Goal: Answer question/provide support

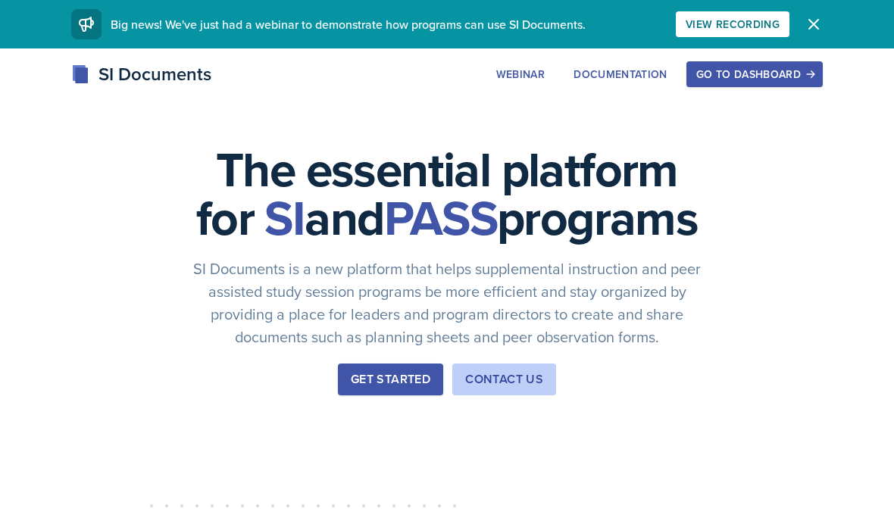
click at [764, 80] on div "Go to Dashboard" at bounding box center [754, 74] width 117 height 12
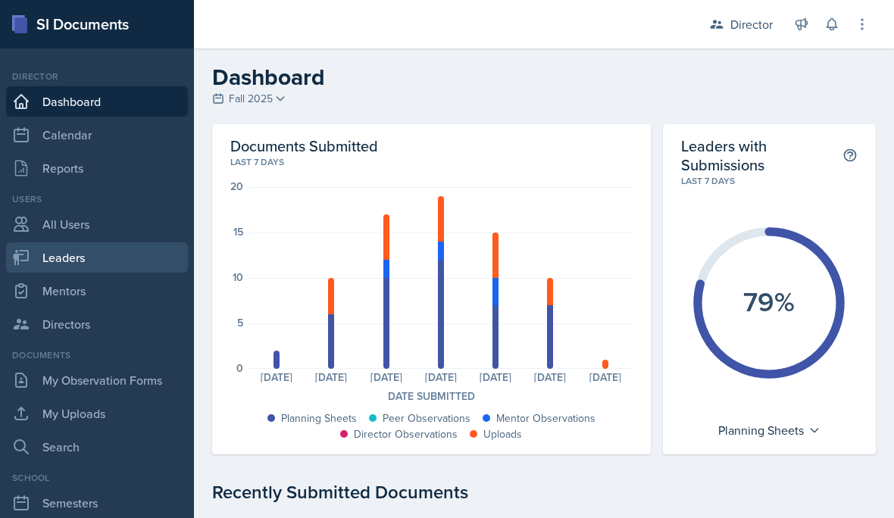
click at [56, 255] on link "Leaders" at bounding box center [97, 258] width 182 height 30
select select "a8c40de0-d7eb-4f82-90ee-ac0c6ce45f71"
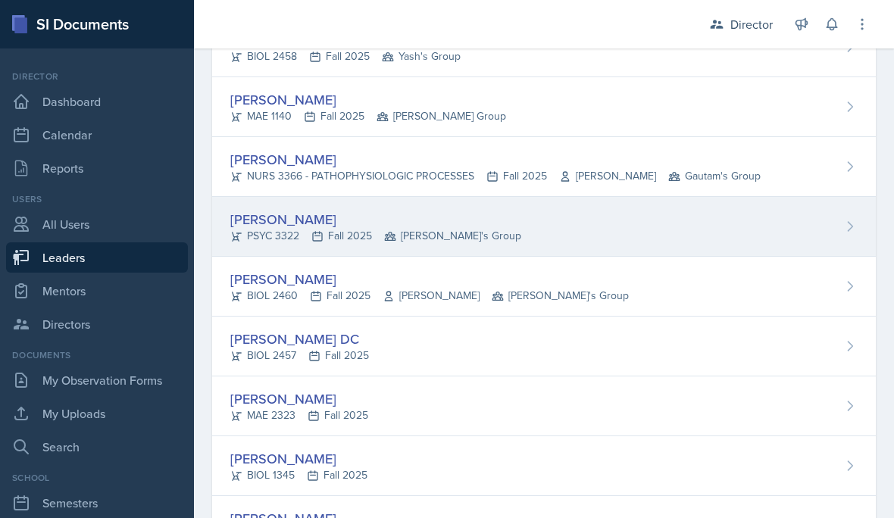
scroll to position [303, 0]
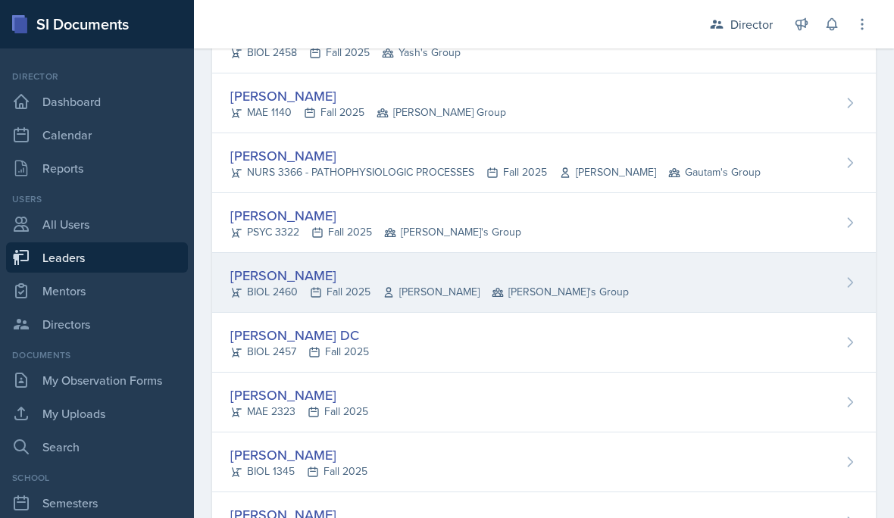
click at [308, 283] on div "[PERSON_NAME]" at bounding box center [429, 275] width 399 height 20
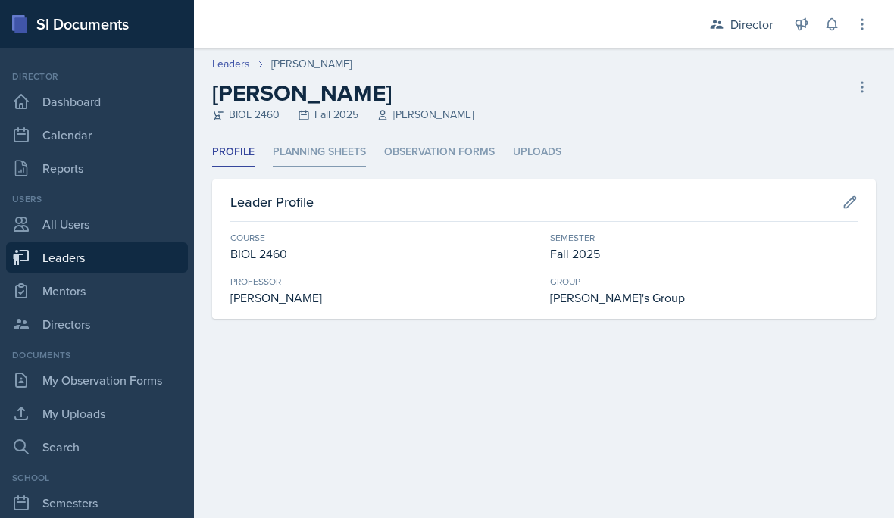
click at [320, 164] on li "Planning Sheets" at bounding box center [319, 153] width 93 height 30
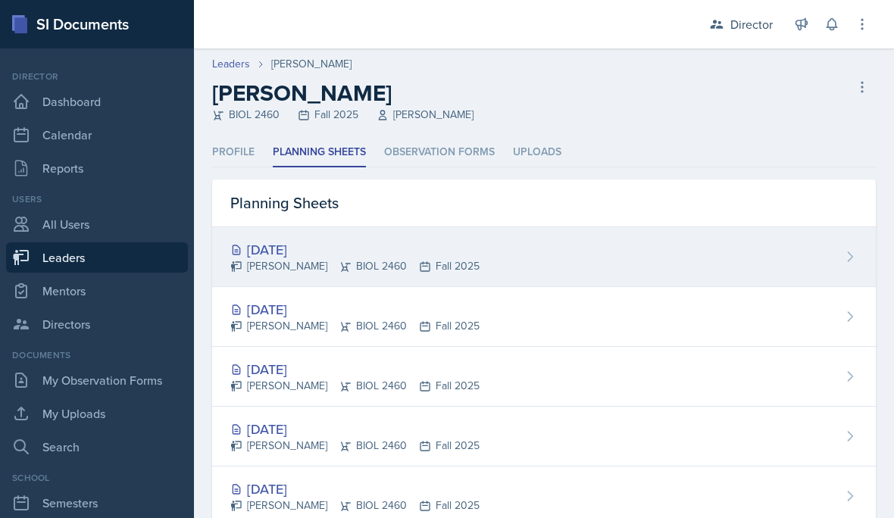
click at [361, 255] on div "[DATE]" at bounding box center [354, 249] width 249 height 20
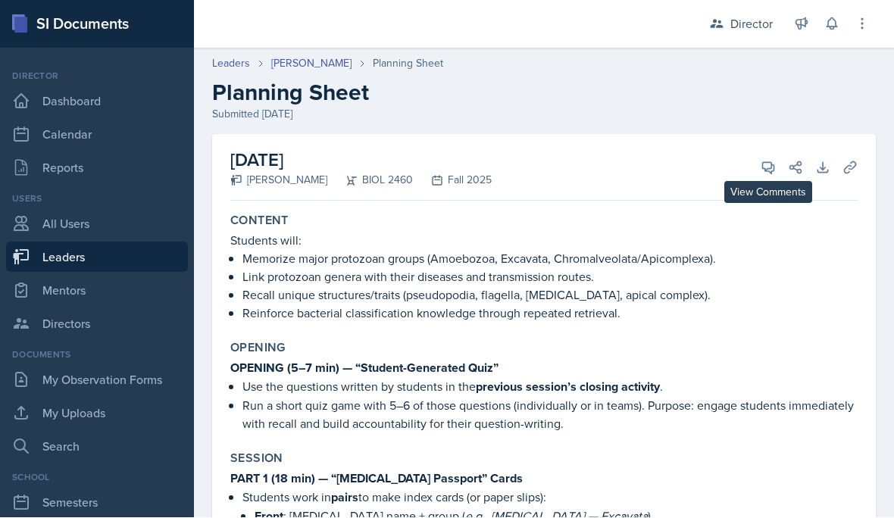
click at [767, 158] on button "View Comments" at bounding box center [768, 168] width 27 height 27
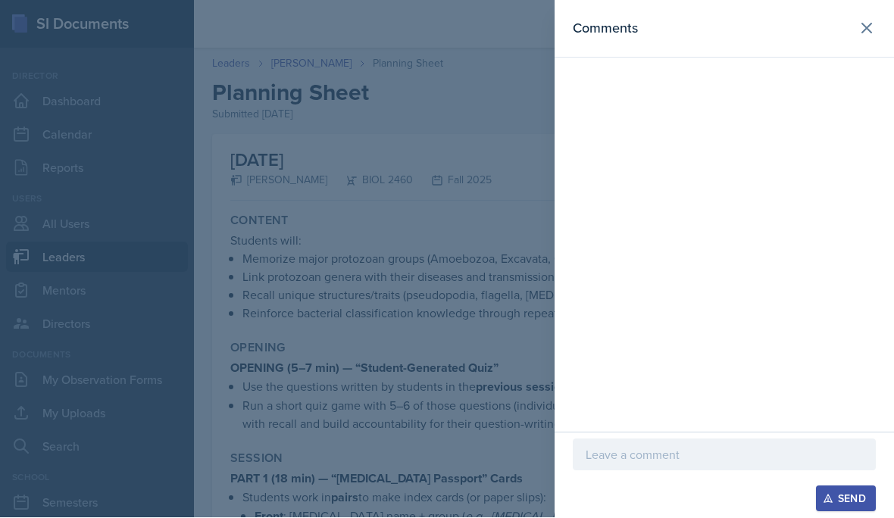
click at [679, 471] on div at bounding box center [724, 456] width 303 height 32
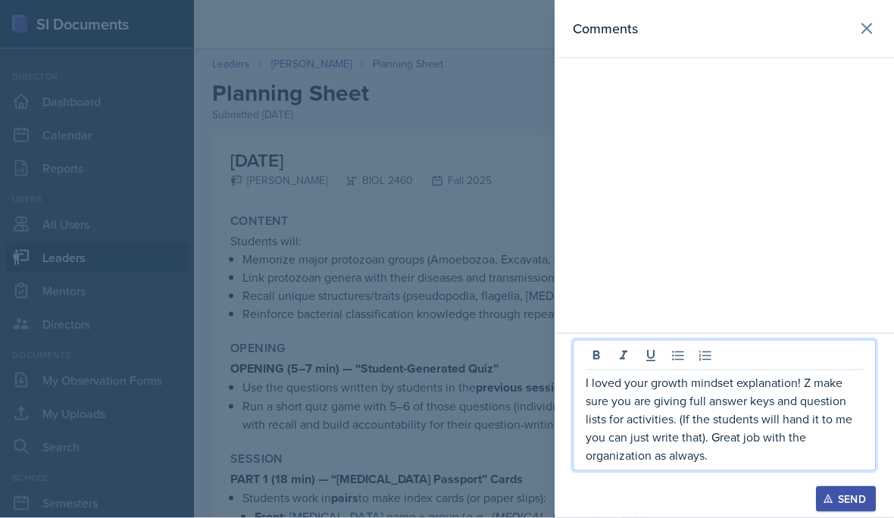
click at [712, 465] on p "I loved your growth mindset explanation! Z make sure you are giving full answer…" at bounding box center [724, 419] width 277 height 91
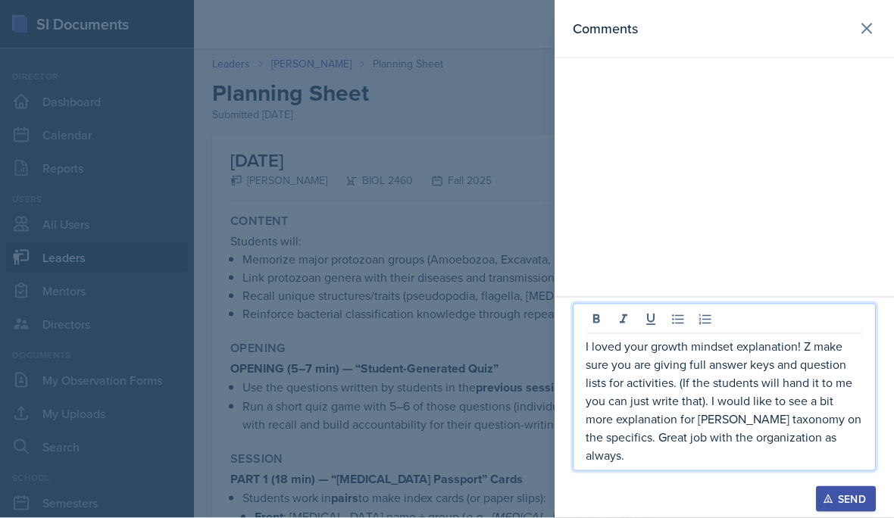
click at [834, 465] on p "I loved your growth mindset explanation! Z make sure you are giving full answer…" at bounding box center [724, 400] width 277 height 127
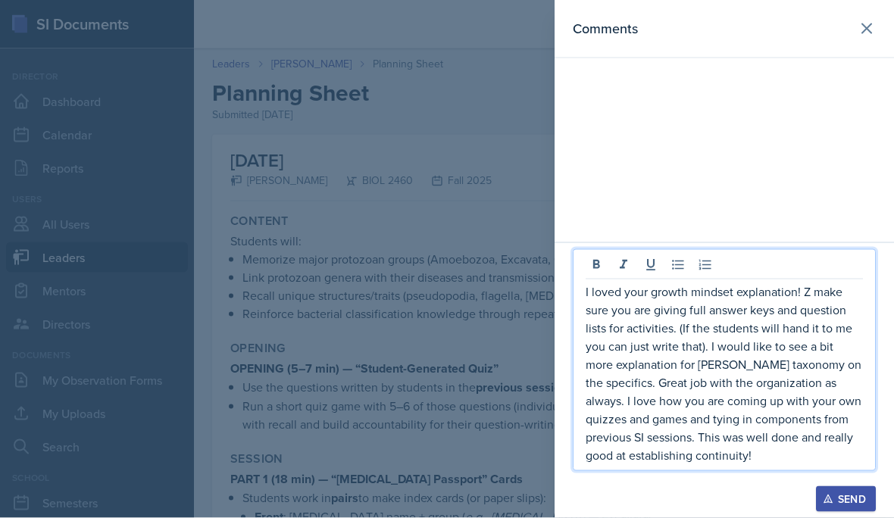
click at [815, 342] on p "I loved your growth mindset explanation! Z make sure you are giving full answer…" at bounding box center [724, 374] width 277 height 182
click at [847, 505] on div "Send" at bounding box center [846, 499] width 40 height 12
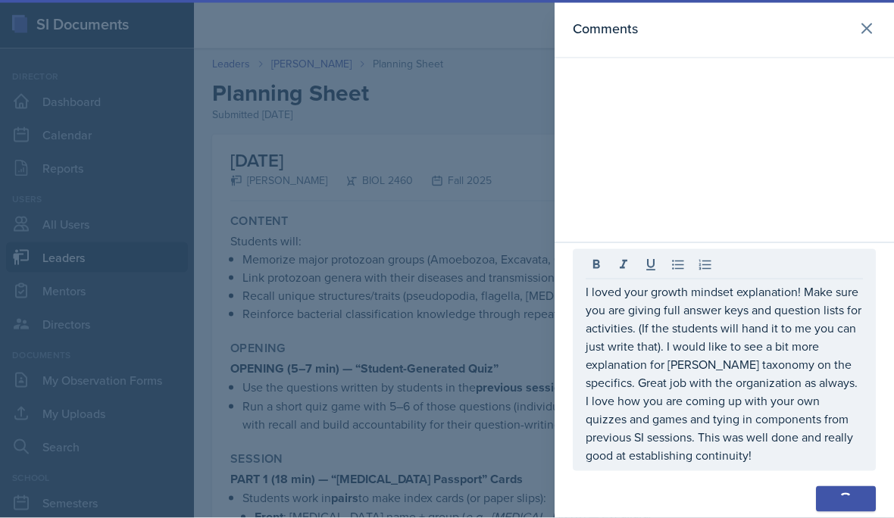
scroll to position [164, 0]
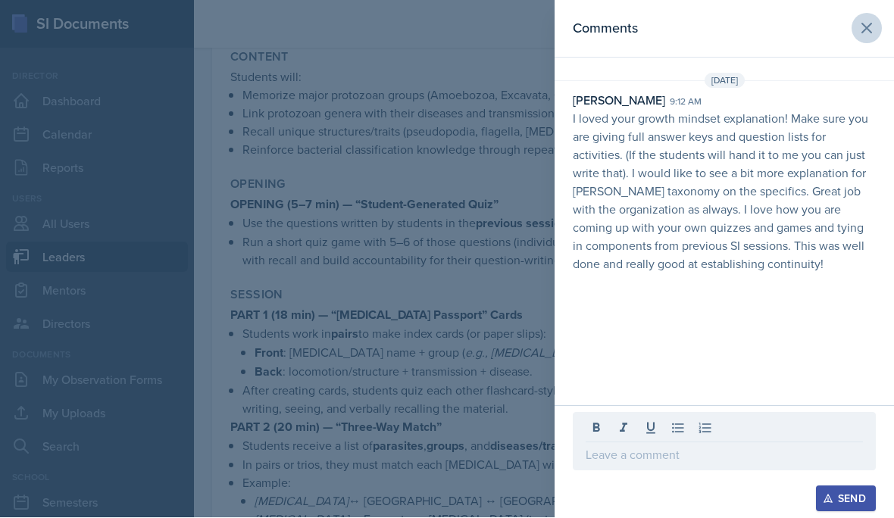
click at [870, 28] on icon at bounding box center [867, 29] width 18 height 18
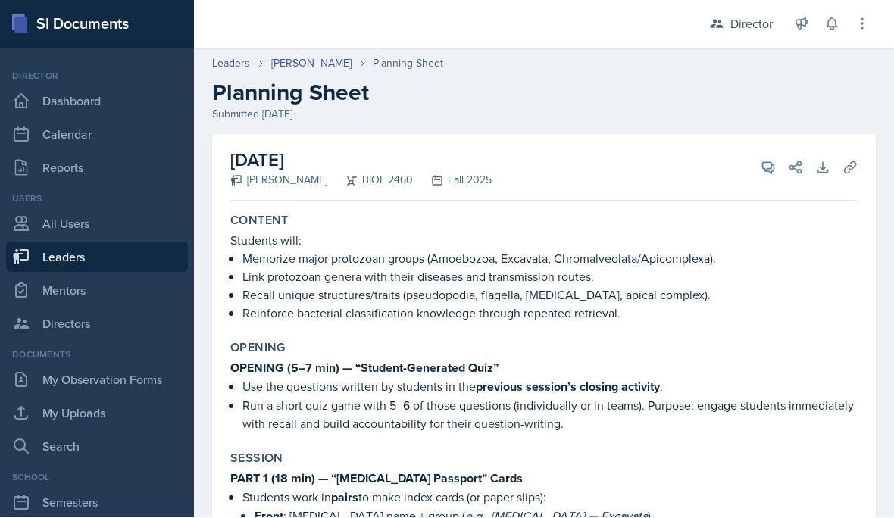
scroll to position [0, 0]
click at [392, 63] on div "Planning Sheet" at bounding box center [408, 64] width 70 height 16
click at [323, 64] on link "[PERSON_NAME]" at bounding box center [311, 64] width 80 height 16
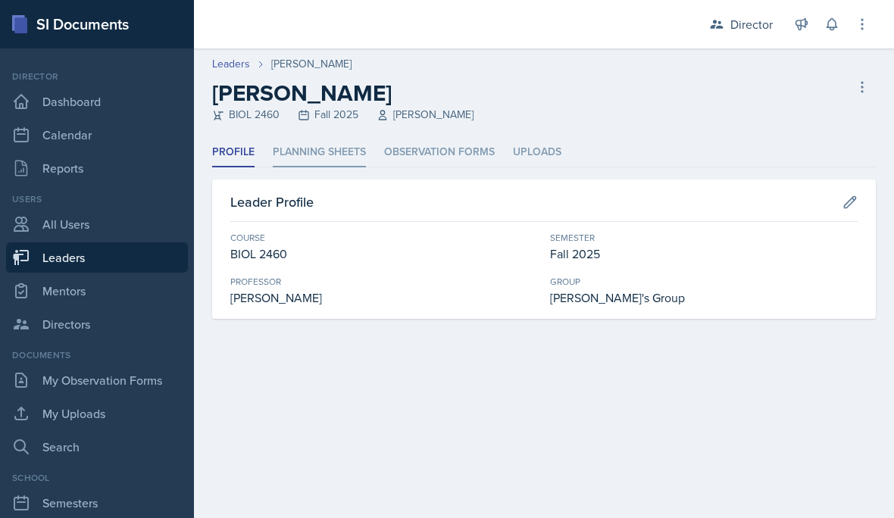
click at [351, 153] on li "Planning Sheets" at bounding box center [319, 153] width 93 height 30
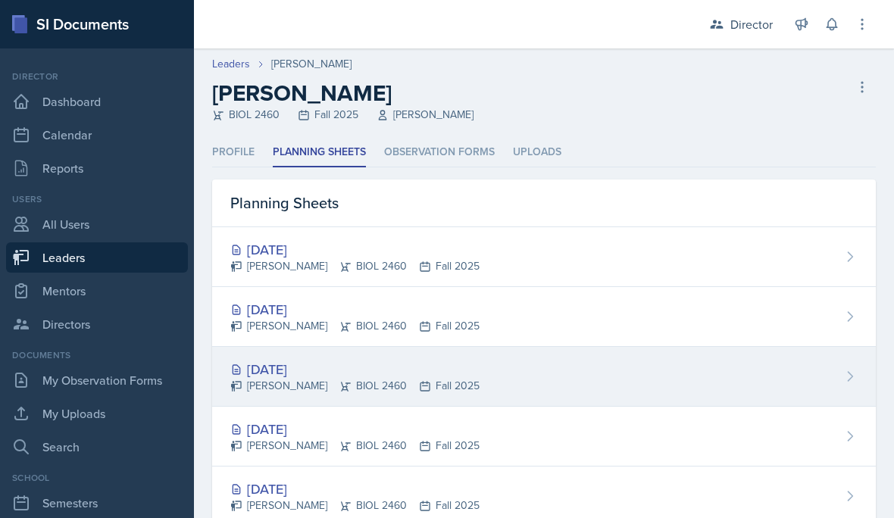
click at [480, 348] on div "[DATE] [PERSON_NAME] BIOL 2460 Fall 2025" at bounding box center [544, 377] width 664 height 60
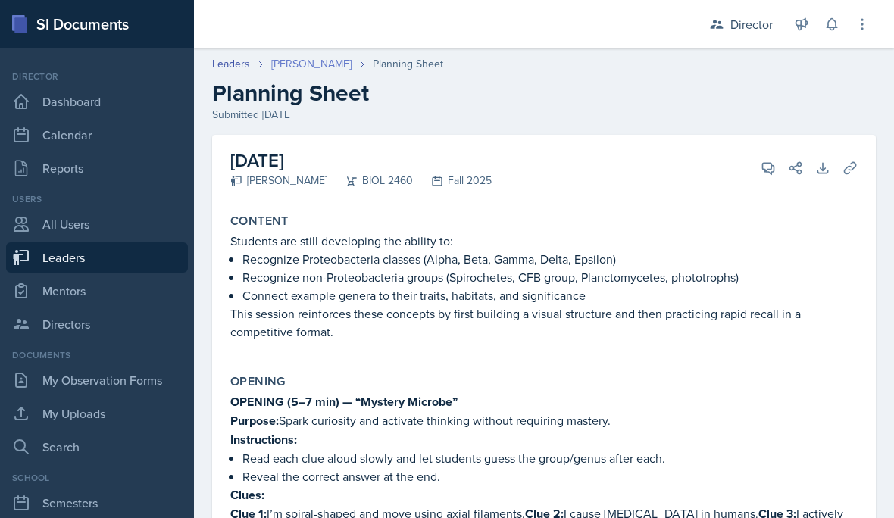
click at [292, 64] on link "[PERSON_NAME]" at bounding box center [311, 64] width 80 height 16
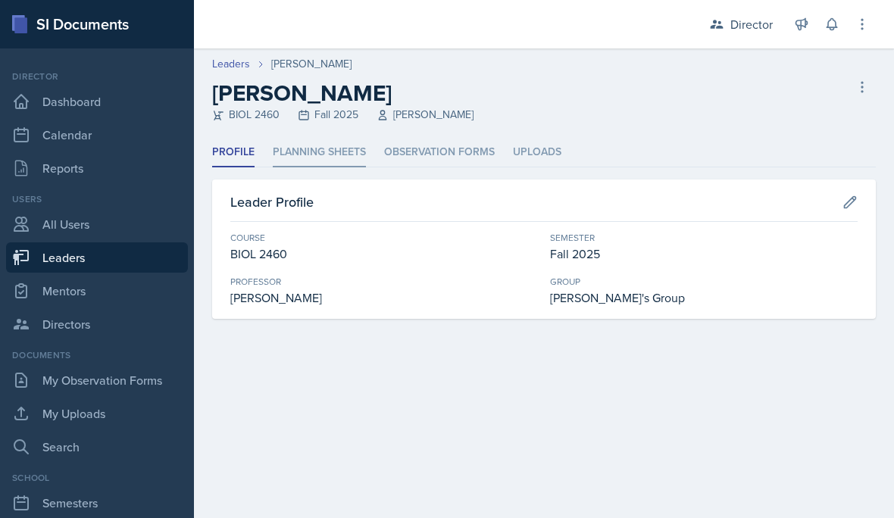
click at [312, 155] on li "Planning Sheets" at bounding box center [319, 153] width 93 height 30
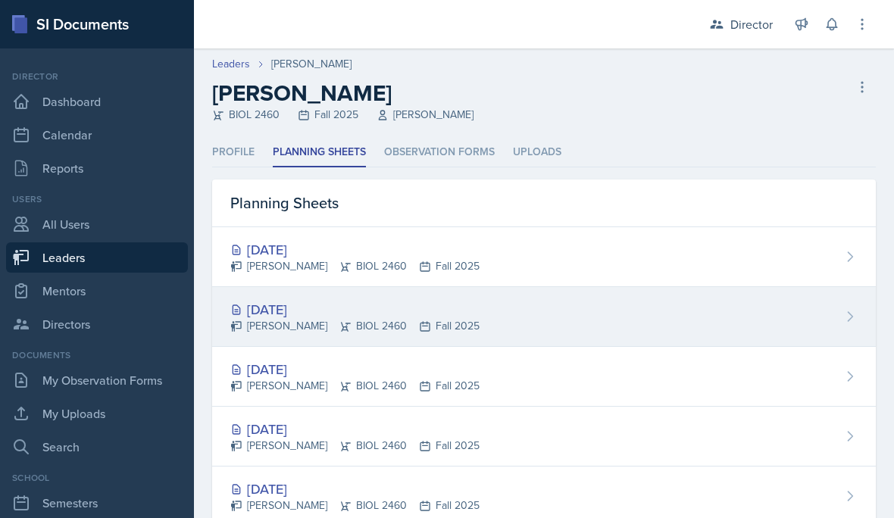
click at [315, 326] on div "[PERSON_NAME] BIOL 2460 Fall 2025" at bounding box center [354, 326] width 249 height 16
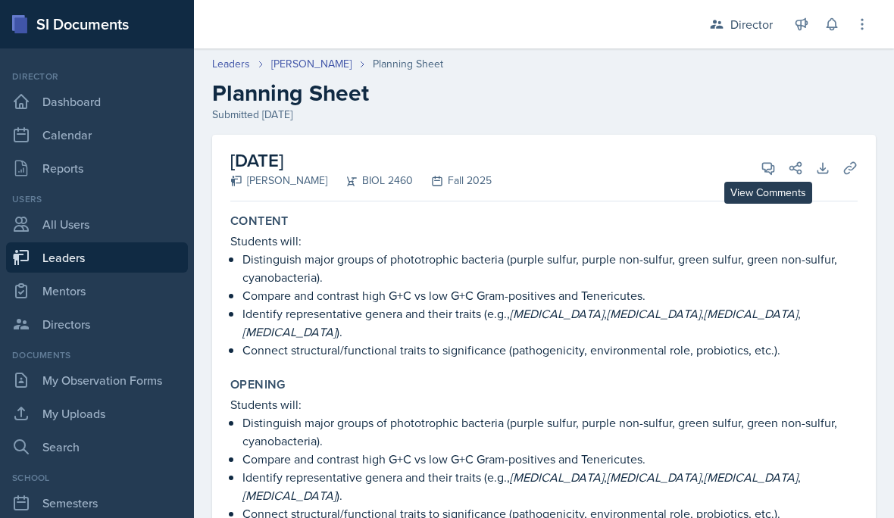
click at [768, 170] on icon at bounding box center [768, 168] width 11 height 11
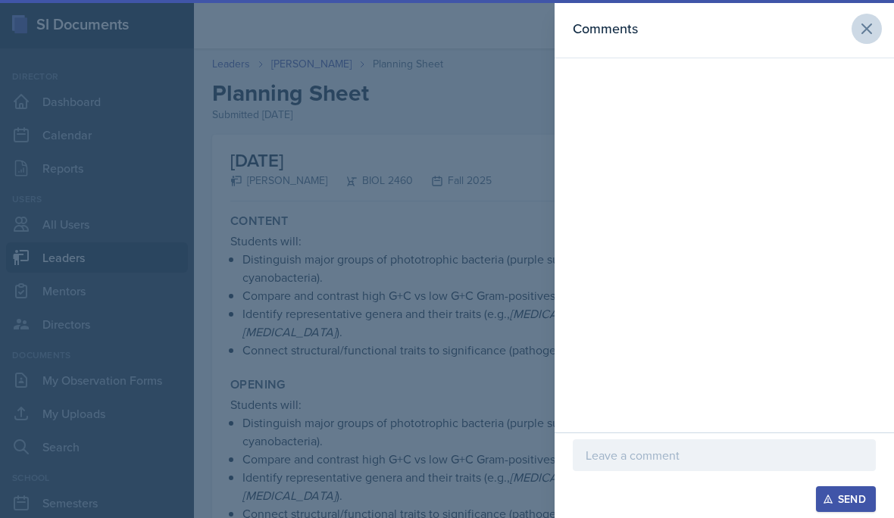
click at [870, 16] on button at bounding box center [867, 29] width 30 height 30
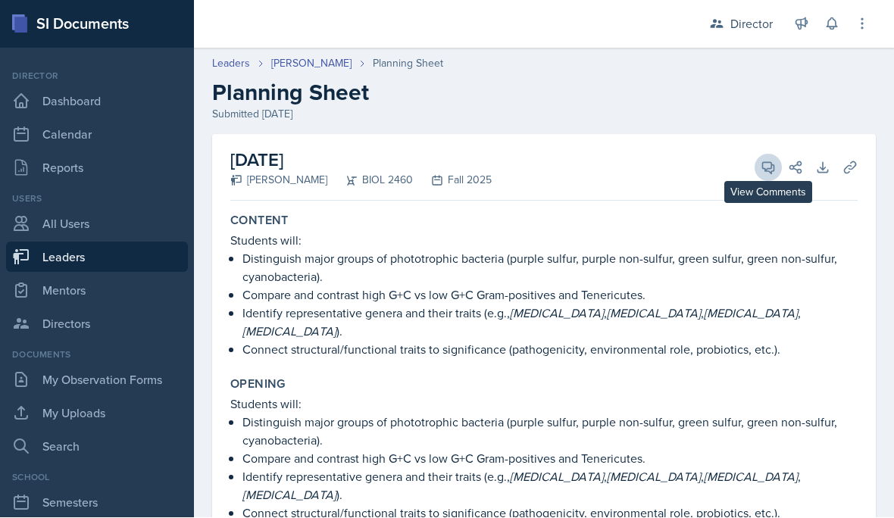
click at [770, 161] on icon at bounding box center [768, 168] width 15 height 15
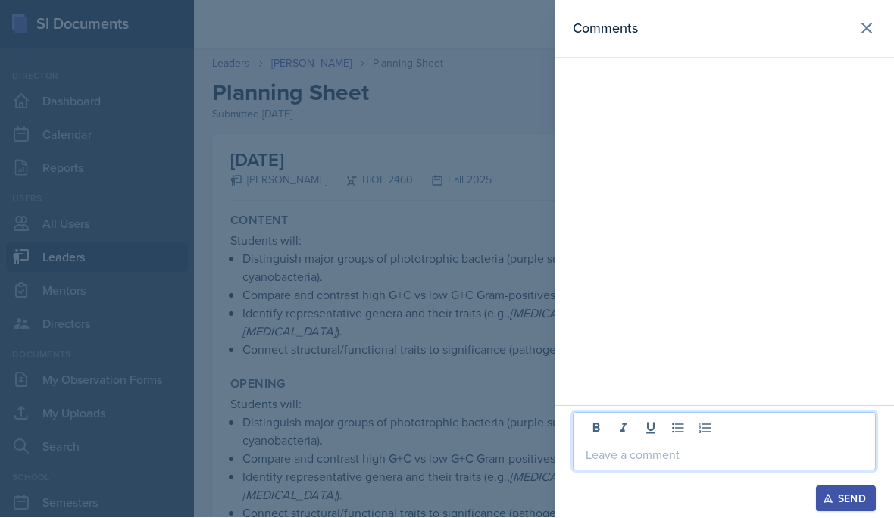
click at [734, 466] on div "Send" at bounding box center [725, 462] width 340 height 112
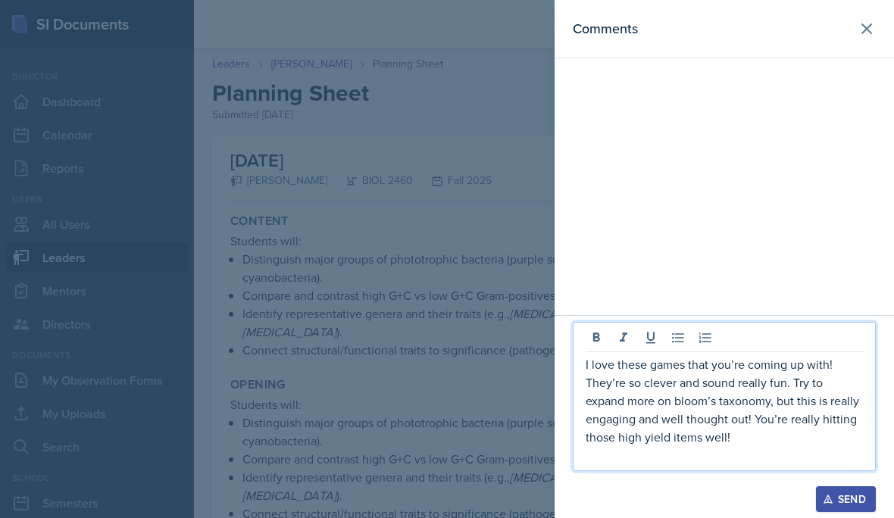
click at [843, 505] on div "Send" at bounding box center [846, 499] width 40 height 12
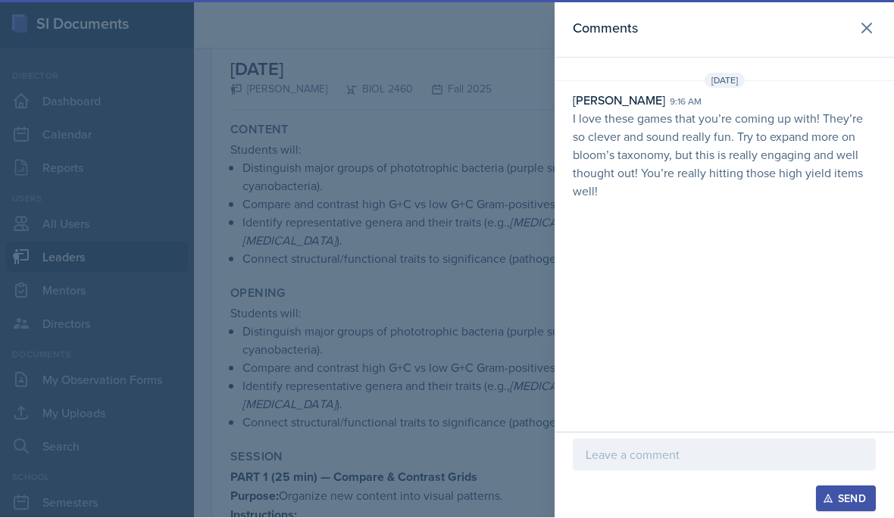
scroll to position [0, 0]
click at [427, 375] on div at bounding box center [447, 259] width 894 height 518
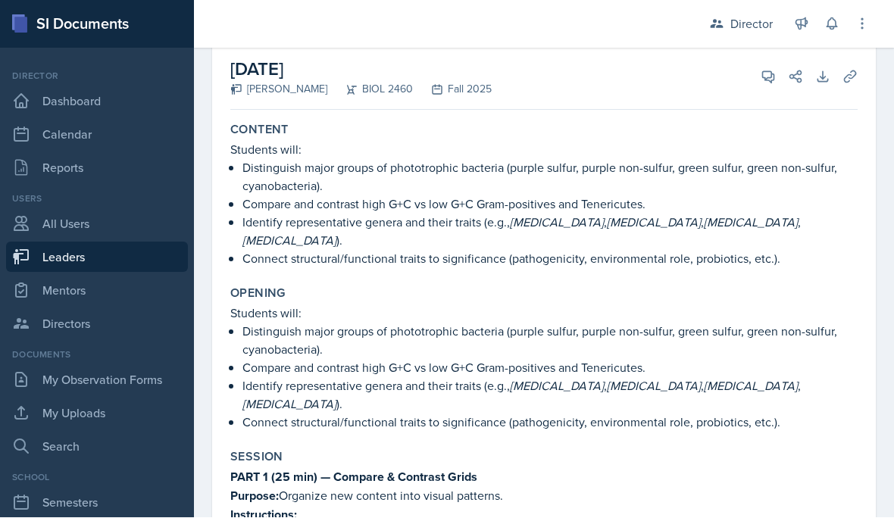
click at [99, 250] on link "Leaders" at bounding box center [97, 258] width 182 height 30
select select "a8c40de0-d7eb-4f82-90ee-ac0c6ce45f71"
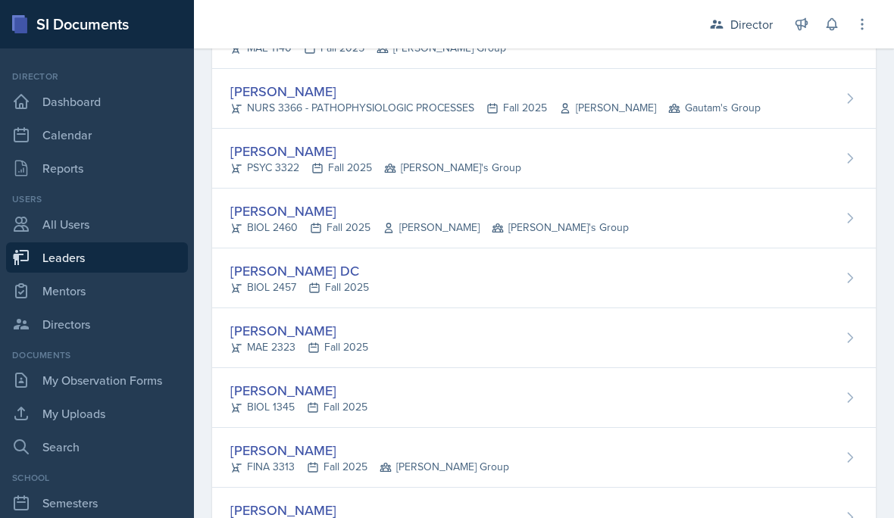
scroll to position [367, 0]
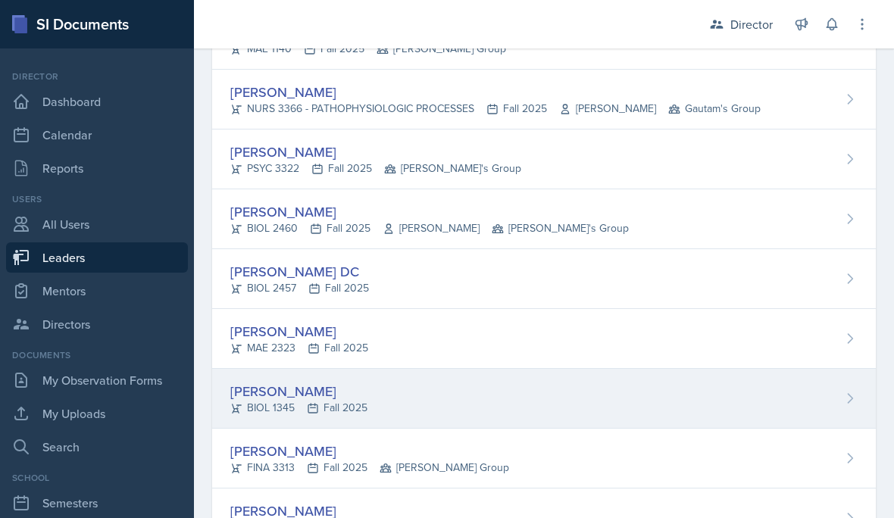
click at [624, 393] on div "[PERSON_NAME] BIOL 1345 Fall 2025" at bounding box center [544, 399] width 664 height 60
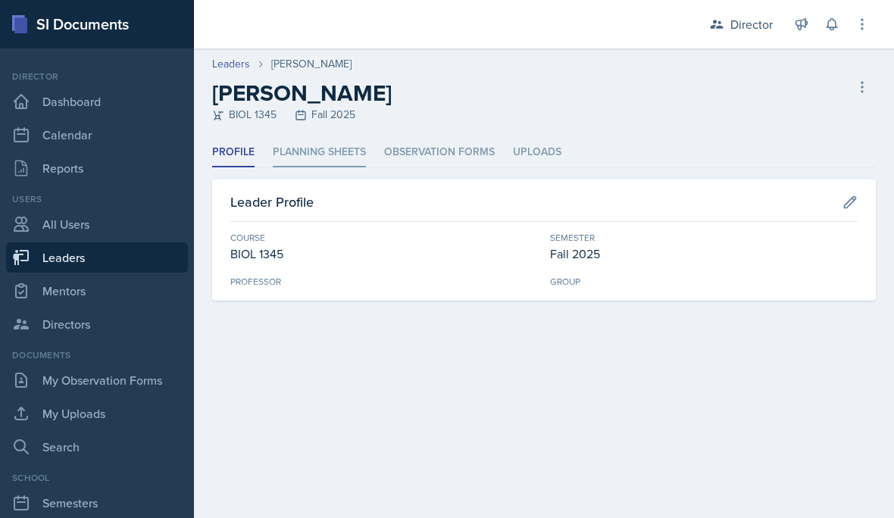
click at [336, 161] on li "Planning Sheets" at bounding box center [319, 153] width 93 height 30
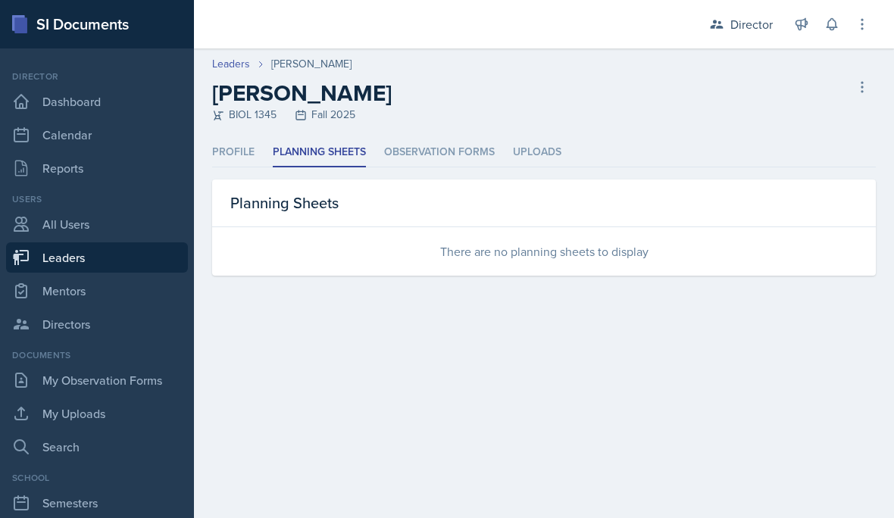
click at [117, 255] on link "Leaders" at bounding box center [97, 258] width 182 height 30
select select "a8c40de0-d7eb-4f82-90ee-ac0c6ce45f71"
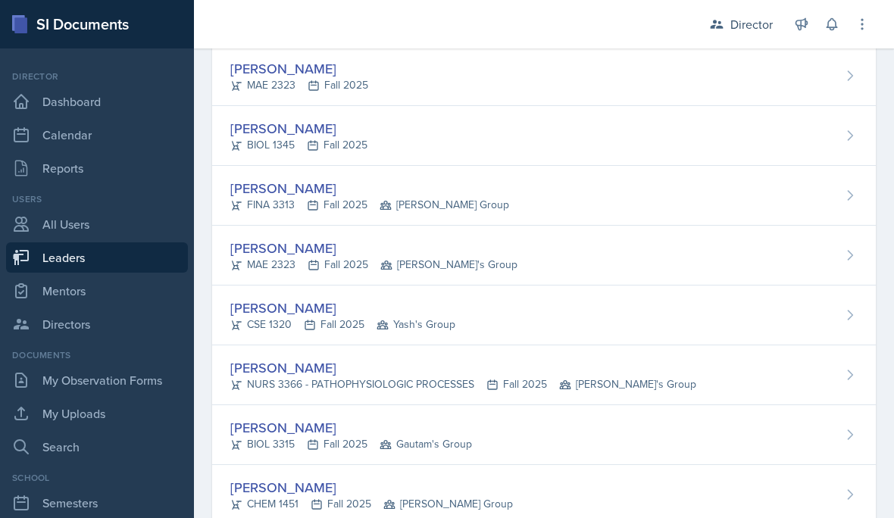
scroll to position [824, 0]
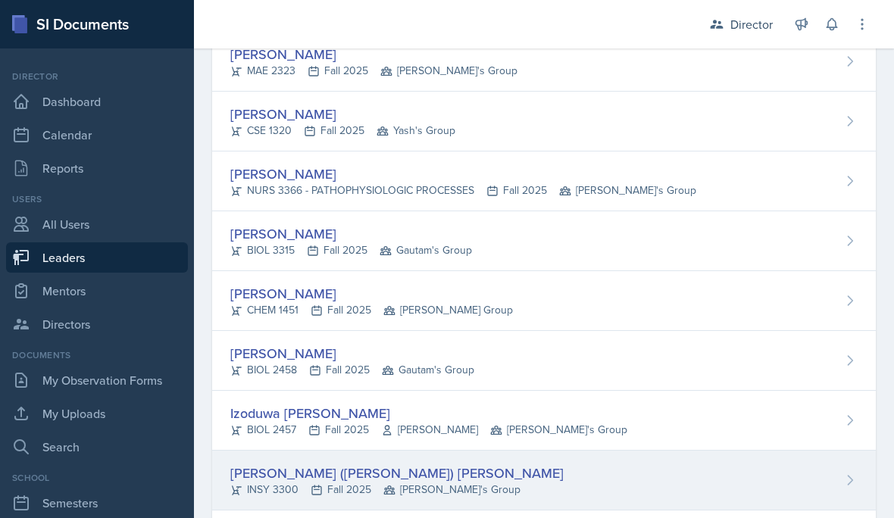
click at [540, 470] on div "[PERSON_NAME] ([PERSON_NAME]) [PERSON_NAME] INSY 3300 Fall 2025 Robin's Group" at bounding box center [544, 481] width 664 height 60
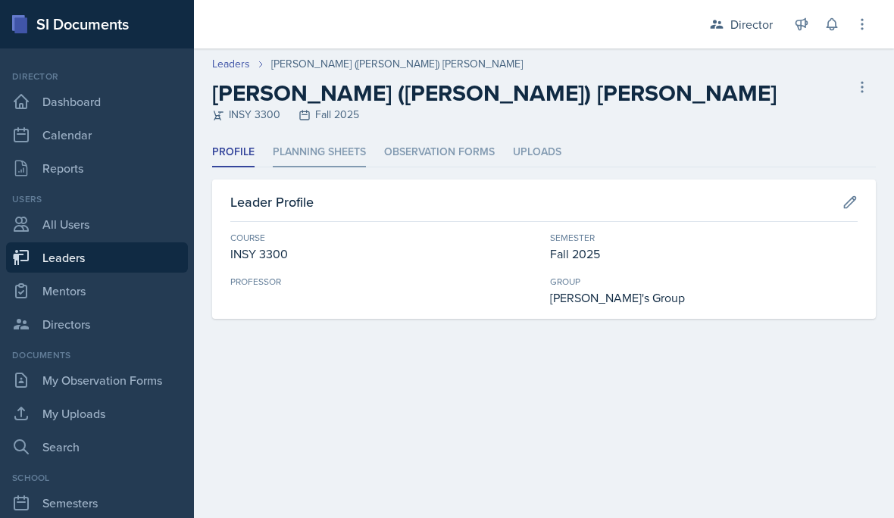
click at [336, 151] on li "Planning Sheets" at bounding box center [319, 153] width 93 height 30
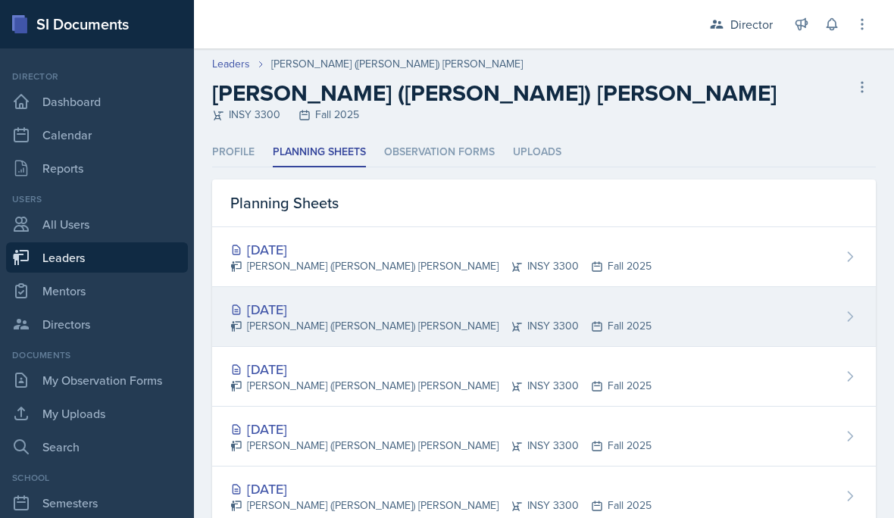
click at [577, 328] on div "[DATE] [PERSON_NAME] ([PERSON_NAME]) [PERSON_NAME] INSY 3300 Fall 2025" at bounding box center [544, 317] width 664 height 60
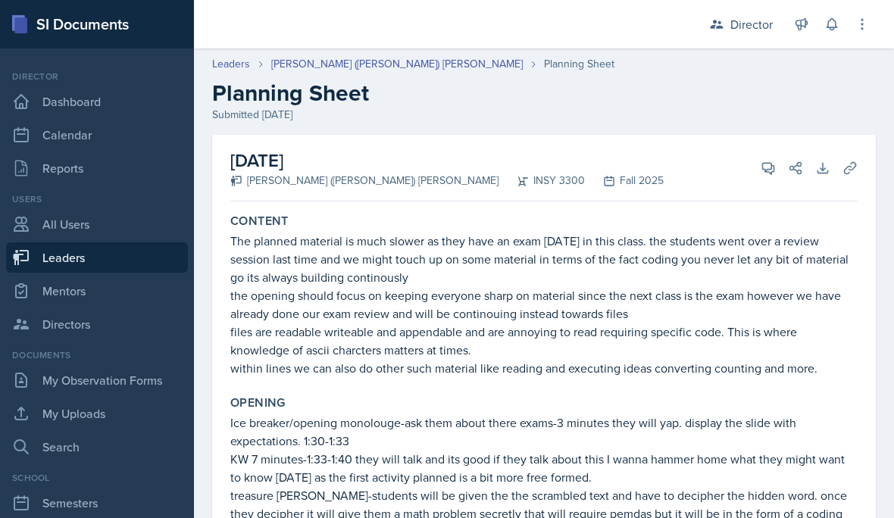
click at [74, 264] on link "Leaders" at bounding box center [97, 258] width 182 height 30
select select "a8c40de0-d7eb-4f82-90ee-ac0c6ce45f71"
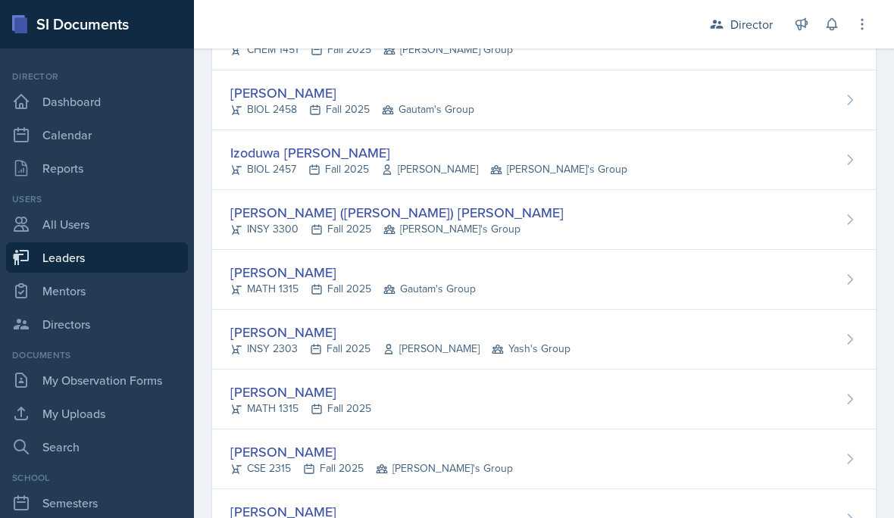
scroll to position [1084, 0]
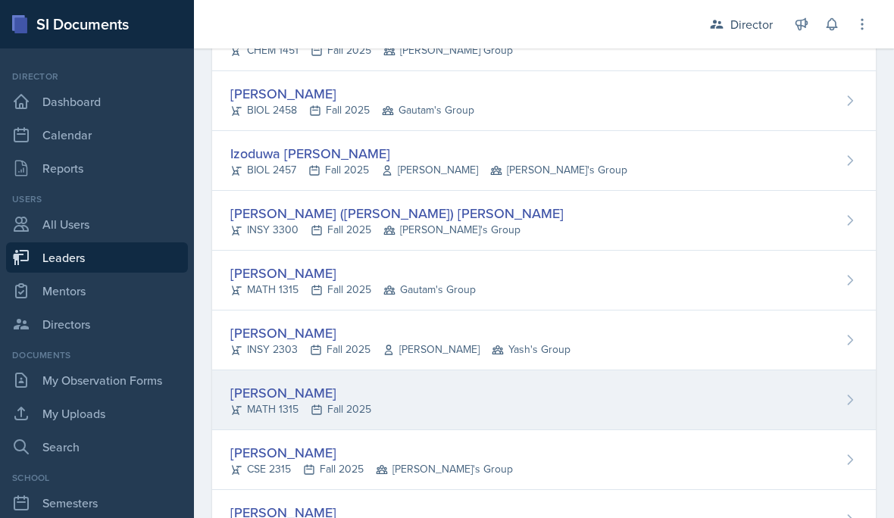
click at [438, 407] on div "[PERSON_NAME] MATH 1315 Fall 2025" at bounding box center [544, 401] width 664 height 60
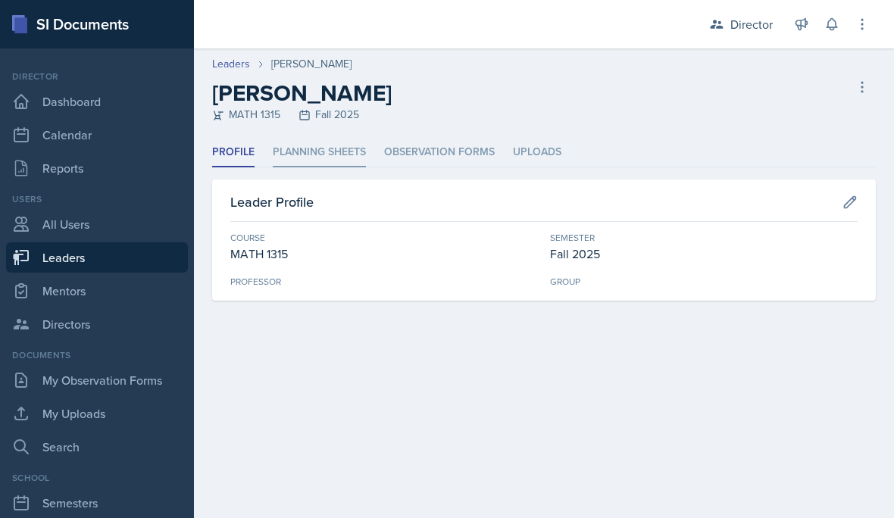
click at [344, 152] on li "Planning Sheets" at bounding box center [319, 153] width 93 height 30
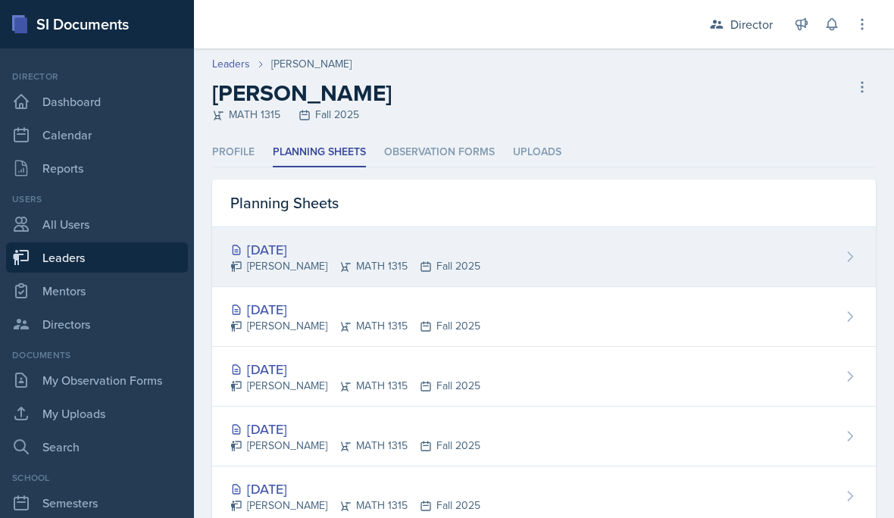
click at [427, 258] on div "[PERSON_NAME] MATH 1315 Fall 2025" at bounding box center [355, 266] width 250 height 16
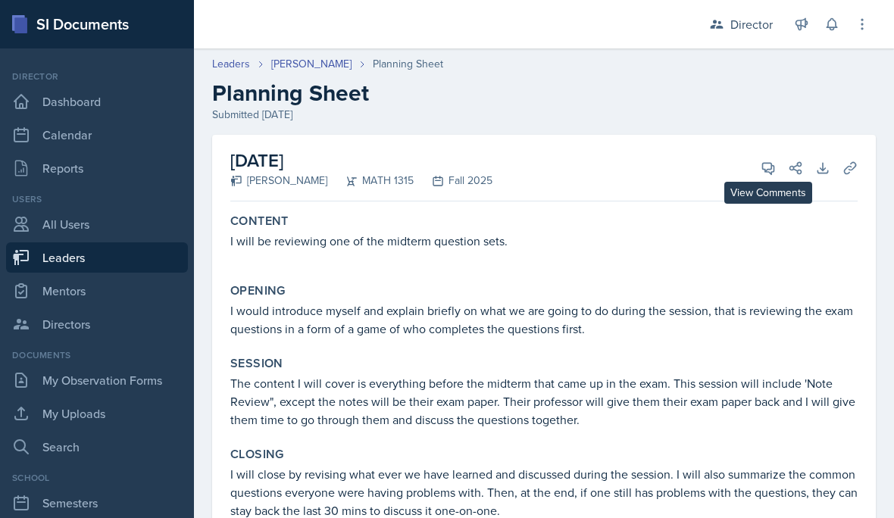
click at [765, 171] on icon at bounding box center [768, 168] width 11 height 11
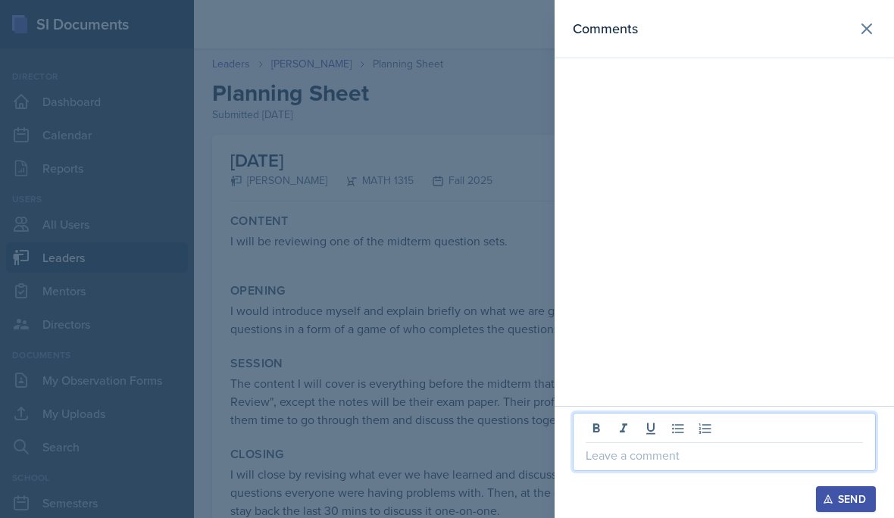
click at [653, 455] on div "Send" at bounding box center [725, 462] width 340 height 112
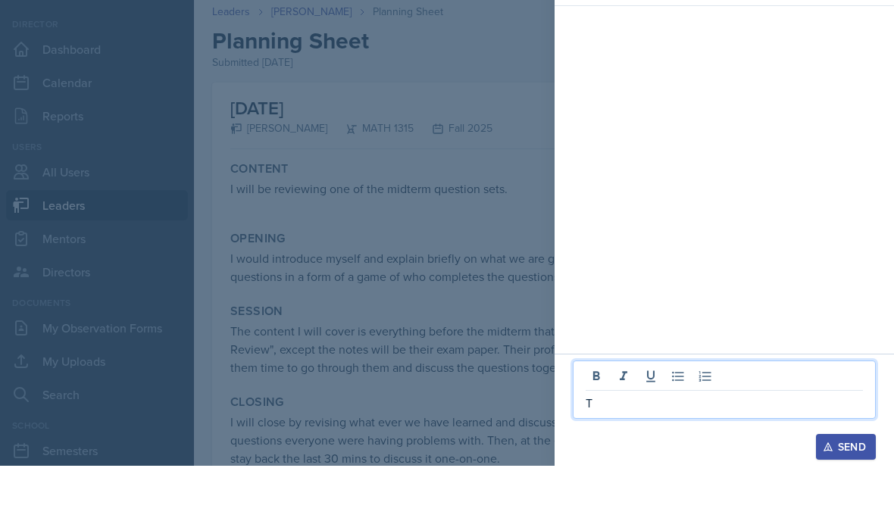
scroll to position [68, 0]
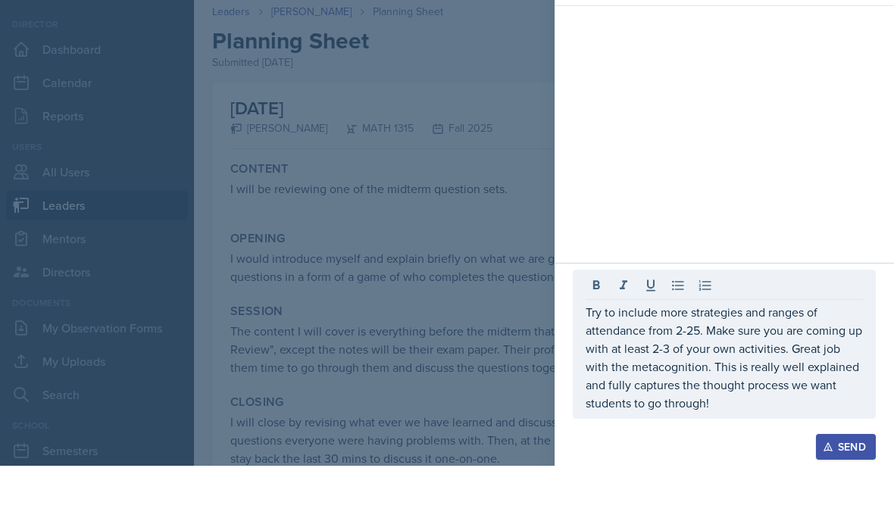
click at [584, 322] on div "Try to include more strategies and ranges of attendance from 2-25. Make sure yo…" at bounding box center [724, 396] width 303 height 149
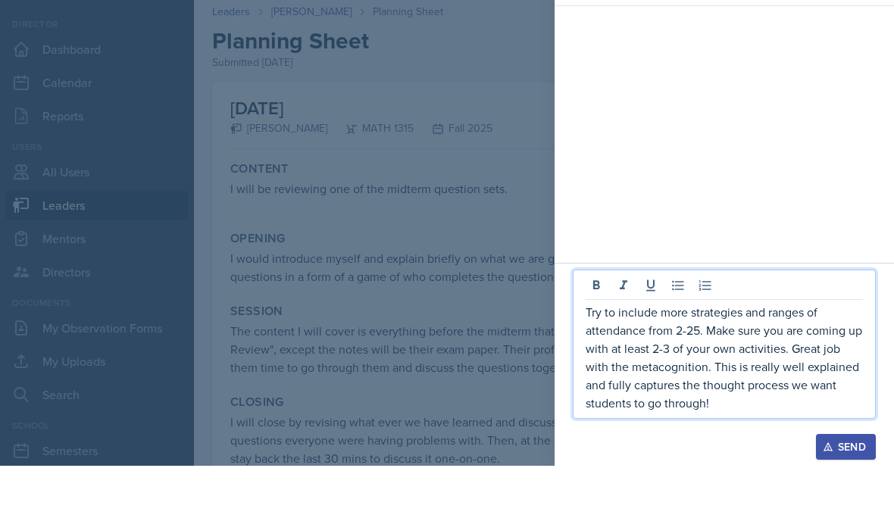
click at [587, 355] on p "Try to include more strategies and ranges of attendance from 2-25. Make sure yo…" at bounding box center [724, 409] width 277 height 109
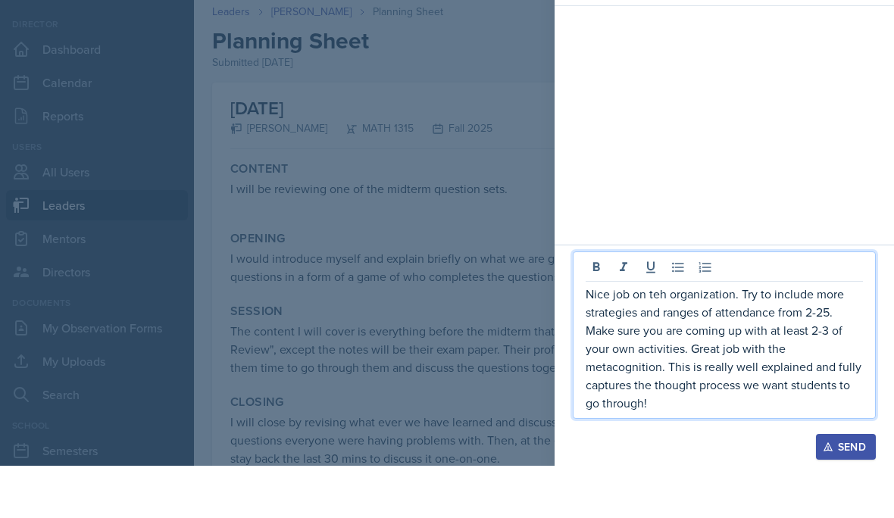
click at [665, 337] on p "Nice job on teh organization. Try to include more strategies and ranges of atte…" at bounding box center [724, 400] width 277 height 127
click at [741, 337] on p "Nice job on the organization. Try to include more strategies and ranges of atte…" at bounding box center [724, 400] width 277 height 127
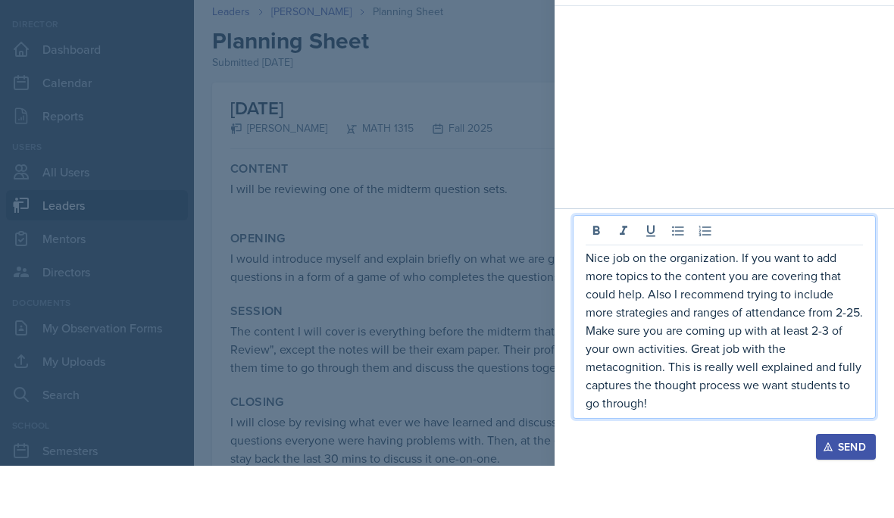
click at [848, 493] on div "Send" at bounding box center [846, 499] width 40 height 12
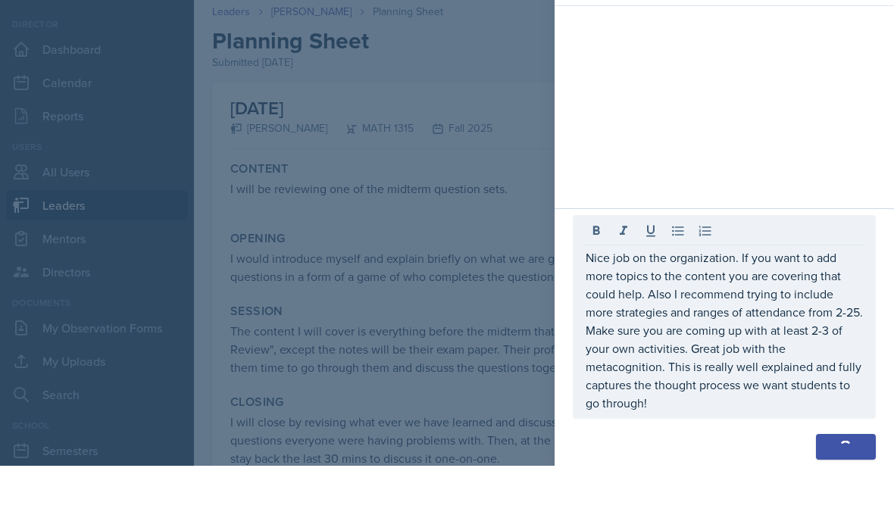
scroll to position [146, 0]
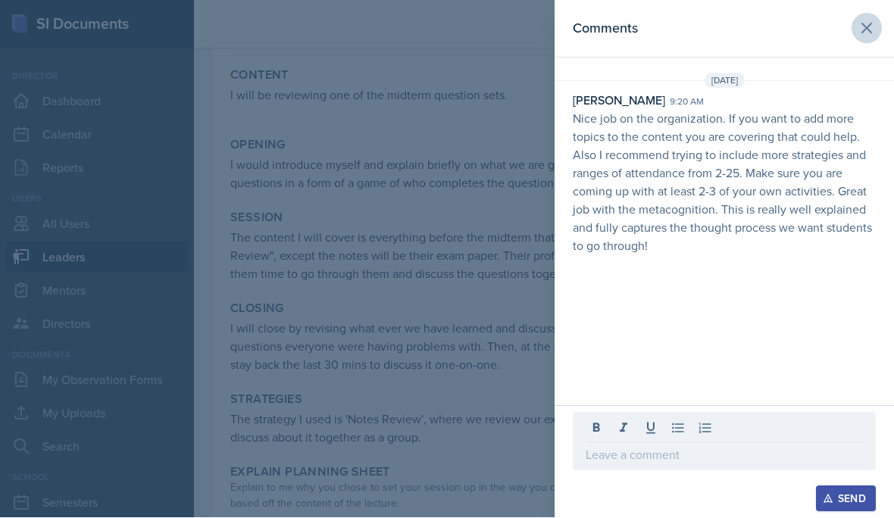
click at [867, 27] on icon at bounding box center [866, 28] width 9 height 9
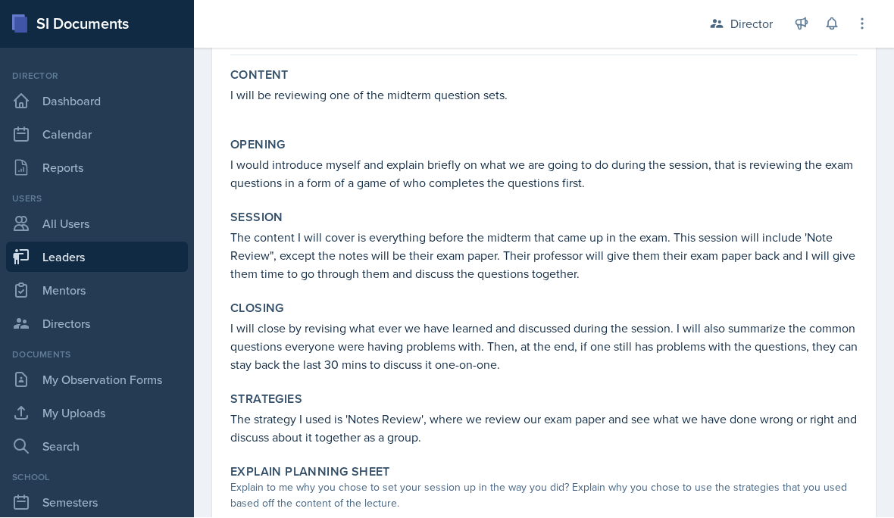
click at [97, 243] on link "Leaders" at bounding box center [97, 258] width 182 height 30
select select "a8c40de0-d7eb-4f82-90ee-ac0c6ce45f71"
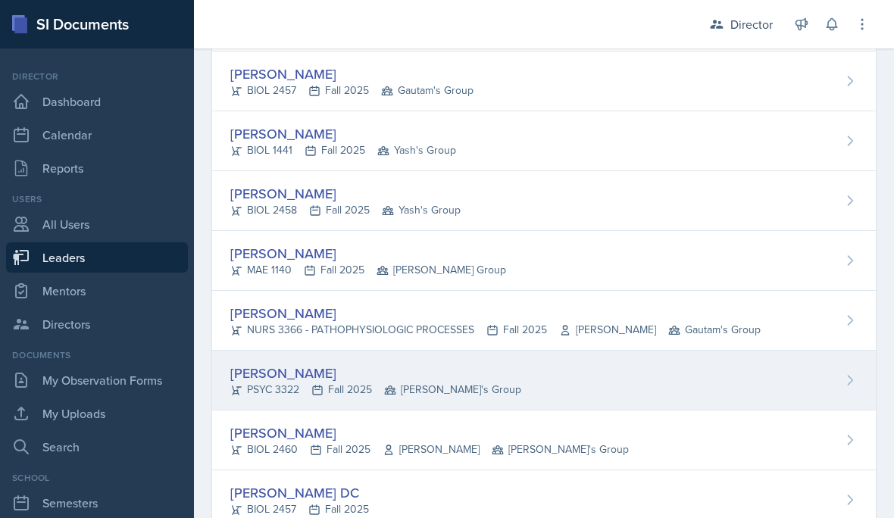
click at [442, 371] on div "[PERSON_NAME]" at bounding box center [375, 373] width 291 height 20
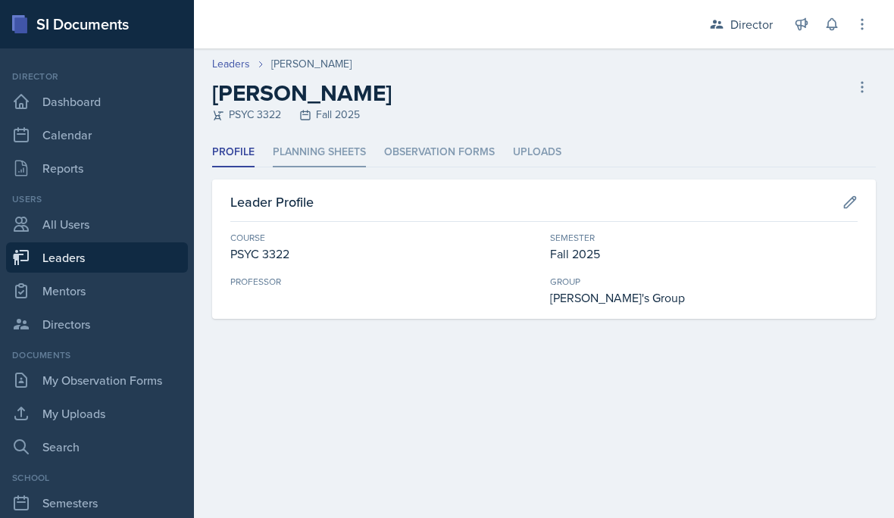
click at [313, 158] on li "Planning Sheets" at bounding box center [319, 153] width 93 height 30
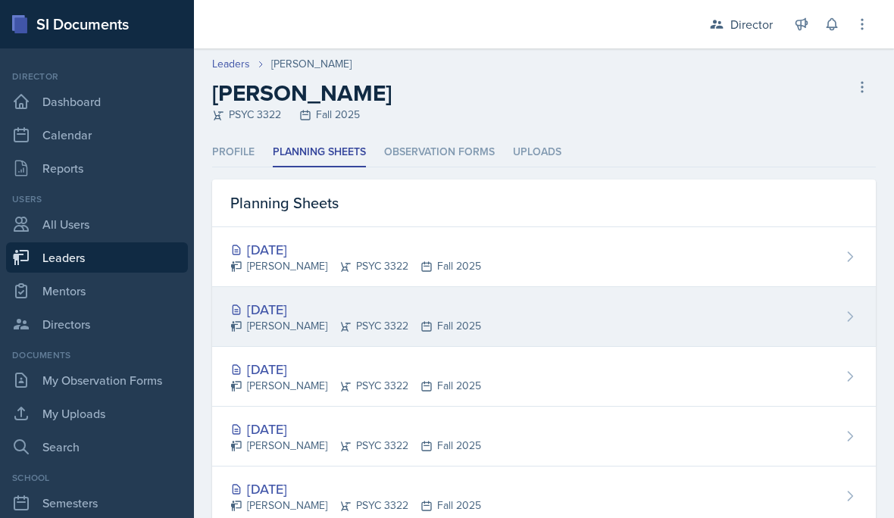
click at [331, 301] on div "[DATE]" at bounding box center [355, 309] width 251 height 20
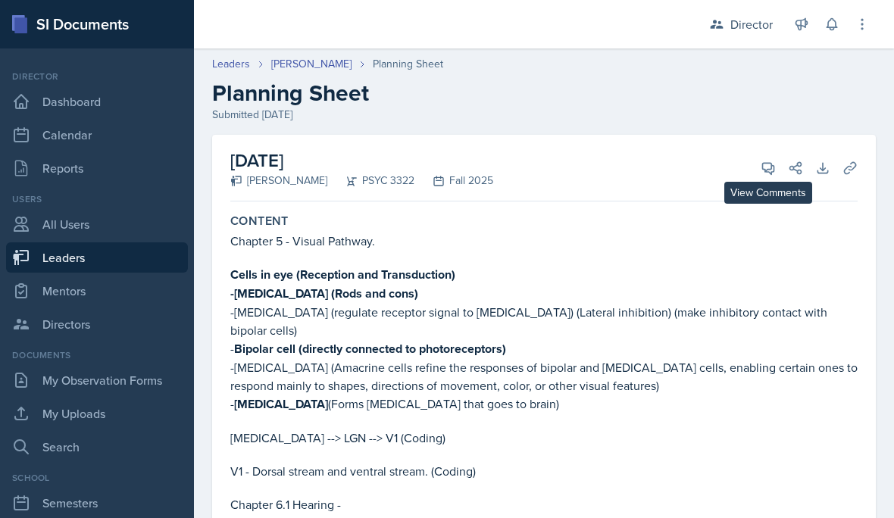
click at [767, 174] on icon at bounding box center [768, 168] width 15 height 15
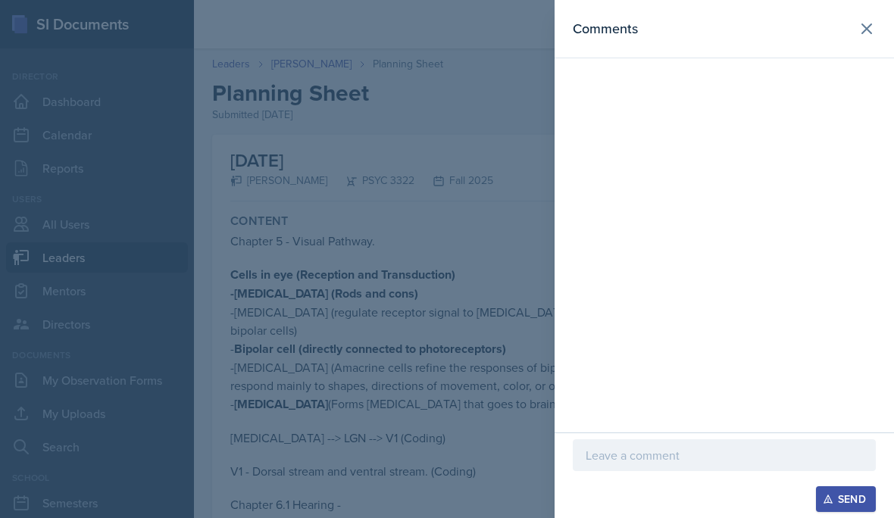
click at [878, 102] on div "Comments" at bounding box center [725, 216] width 340 height 433
click at [869, 99] on div "Comments" at bounding box center [725, 216] width 340 height 433
click at [862, 92] on div "Comments" at bounding box center [725, 216] width 340 height 433
click at [864, 100] on div "Comments" at bounding box center [725, 216] width 340 height 433
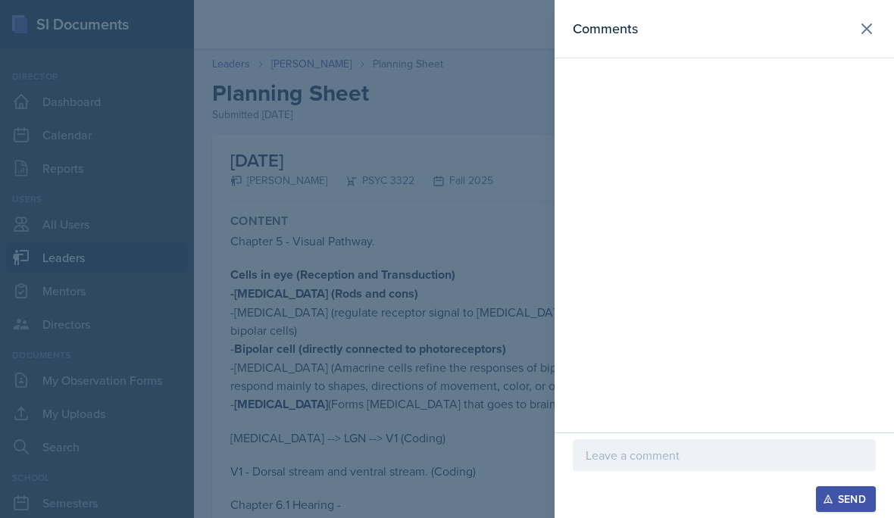
click at [327, 312] on div at bounding box center [447, 259] width 894 height 518
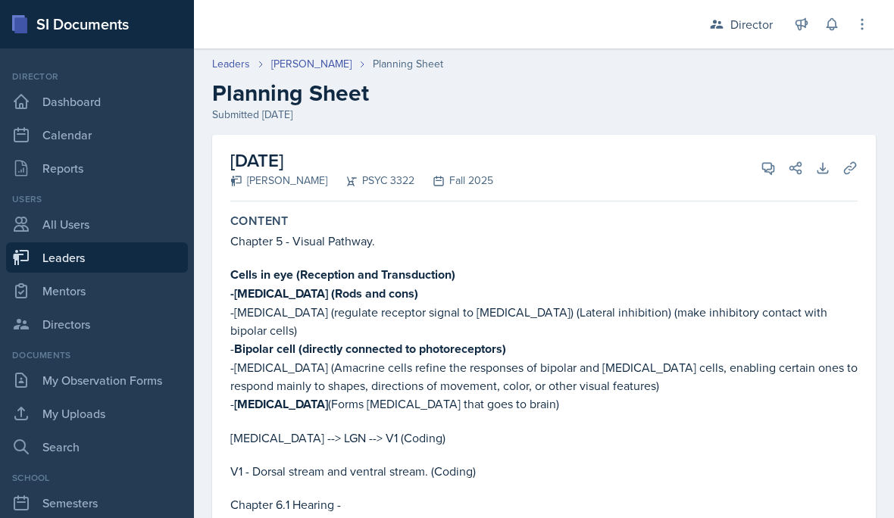
click at [84, 264] on link "Leaders" at bounding box center [97, 258] width 182 height 30
select select "a8c40de0-d7eb-4f82-90ee-ac0c6ce45f71"
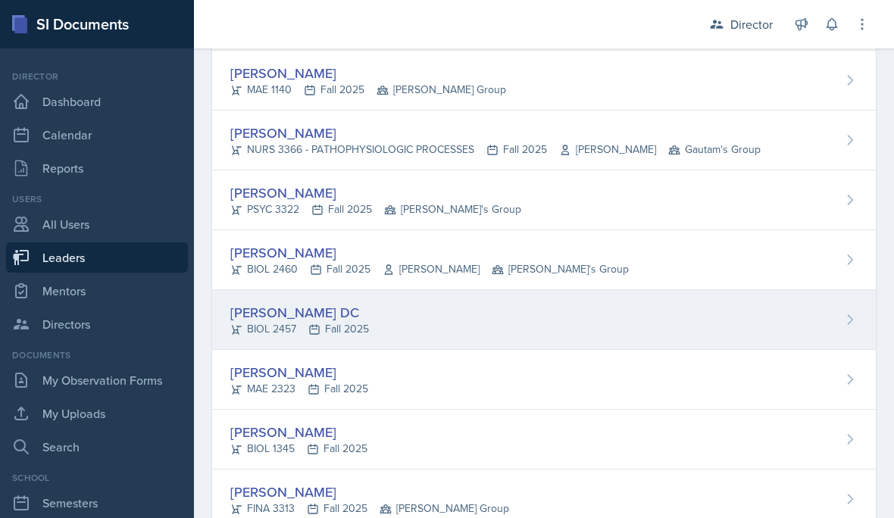
scroll to position [311, 0]
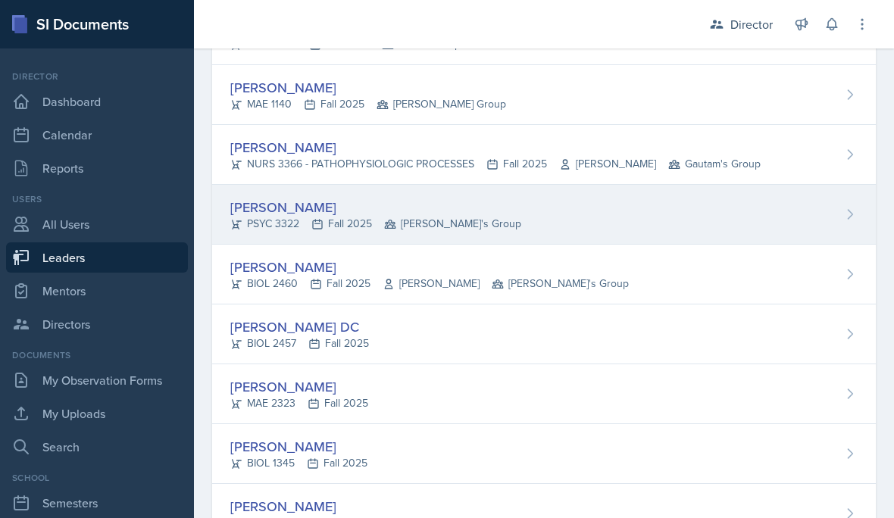
click at [374, 227] on div "PSYC 3322 Fall 2025 Robin's Group" at bounding box center [375, 224] width 291 height 16
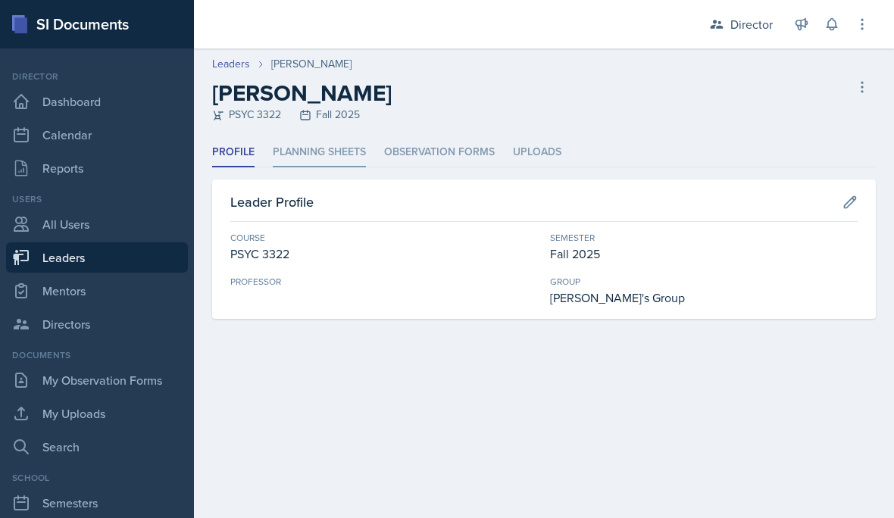
click at [358, 142] on li "Planning Sheets" at bounding box center [319, 153] width 93 height 30
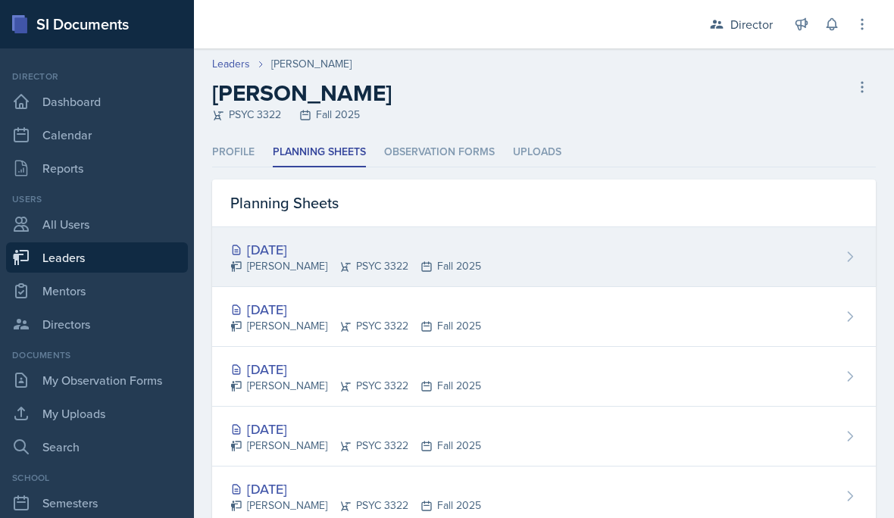
click at [321, 276] on div "[DATE] [PERSON_NAME] PSYC 3322 Fall 2025" at bounding box center [544, 257] width 664 height 60
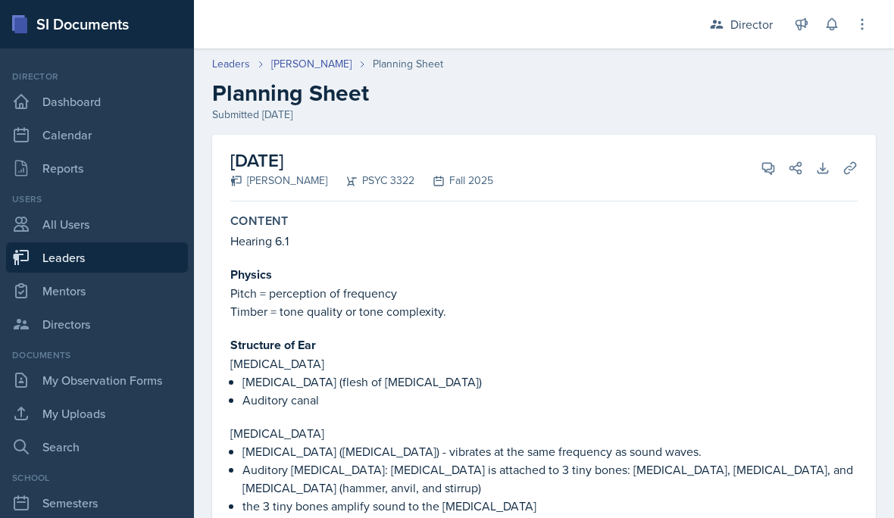
click at [119, 261] on link "Leaders" at bounding box center [97, 258] width 182 height 30
select select "a8c40de0-d7eb-4f82-90ee-ac0c6ce45f71"
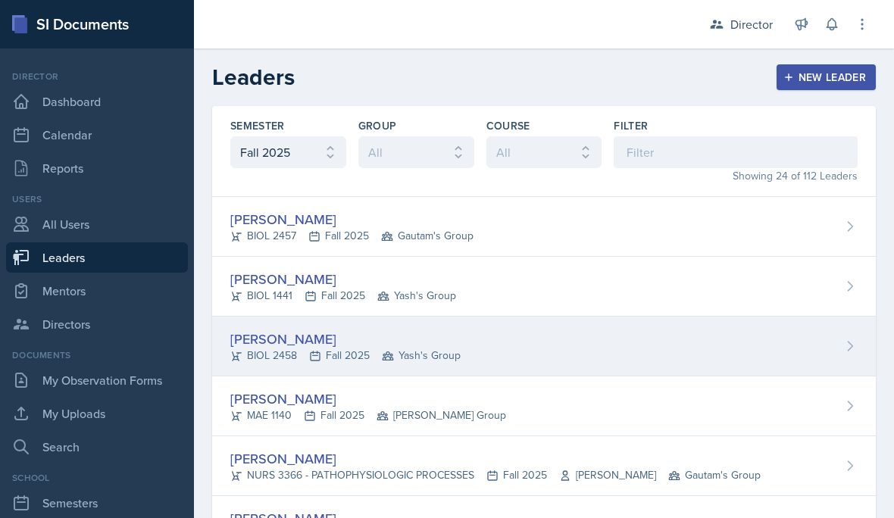
scroll to position [197, 0]
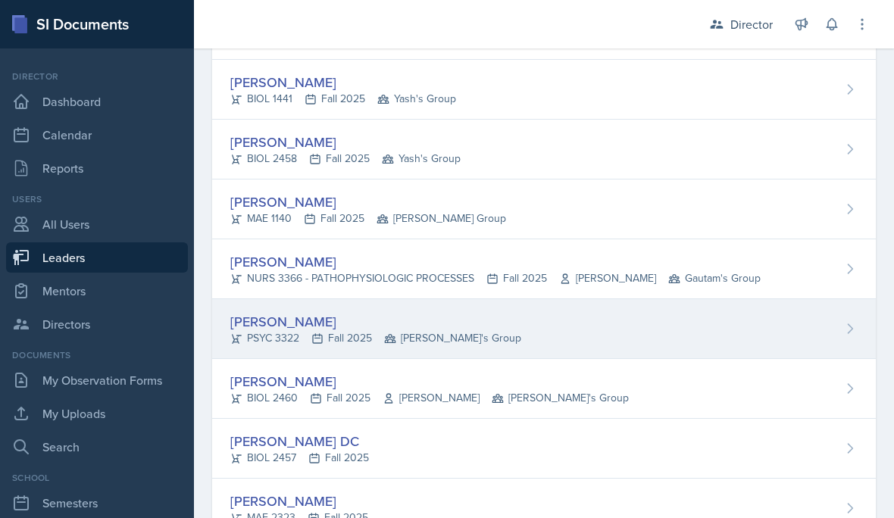
click at [303, 354] on div "[PERSON_NAME] PSYC 3322 Fall 2025 Robin's Group" at bounding box center [544, 329] width 664 height 60
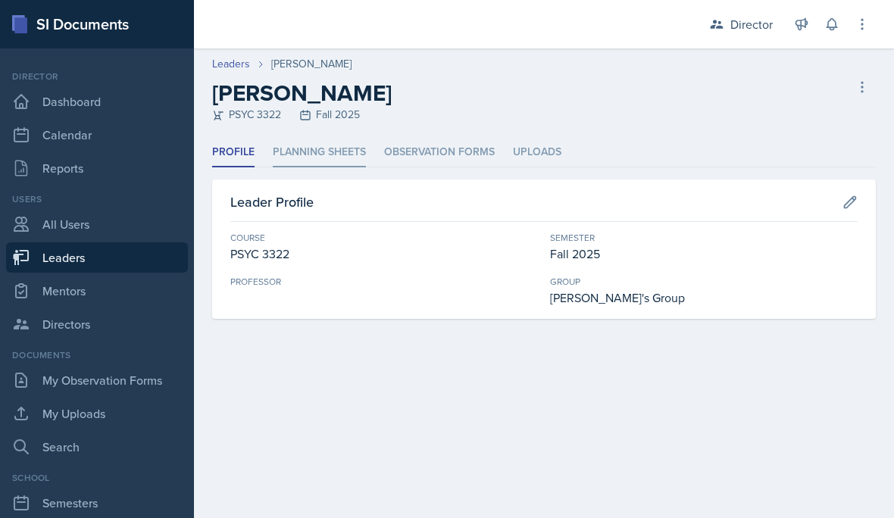
click at [343, 158] on li "Planning Sheets" at bounding box center [319, 153] width 93 height 30
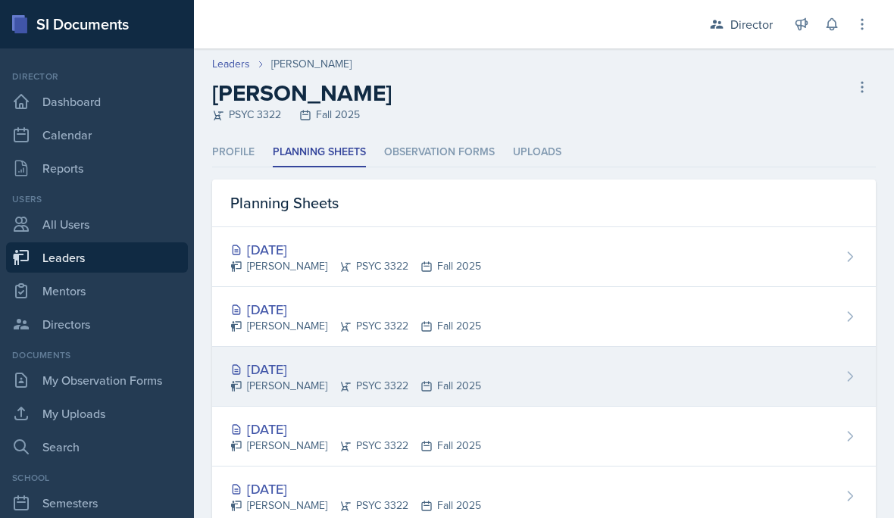
click at [446, 371] on div "[DATE]" at bounding box center [355, 369] width 251 height 20
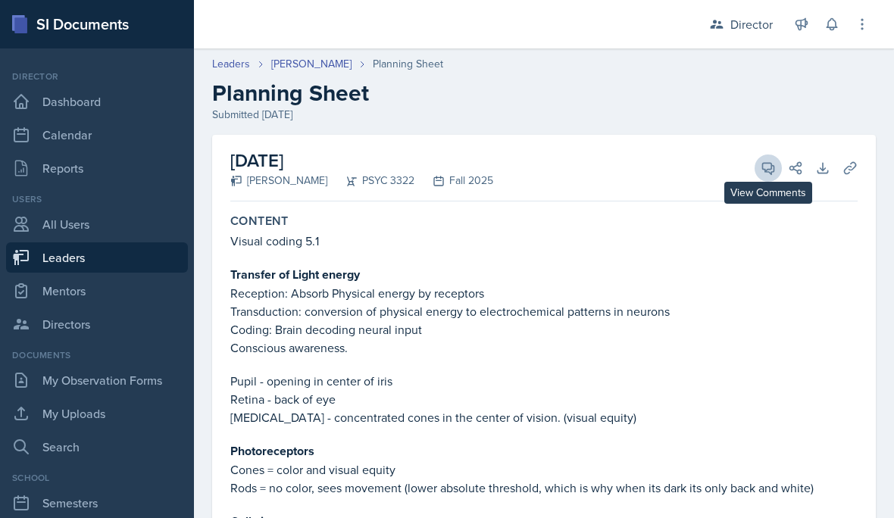
click at [758, 167] on button "View Comments" at bounding box center [768, 168] width 27 height 27
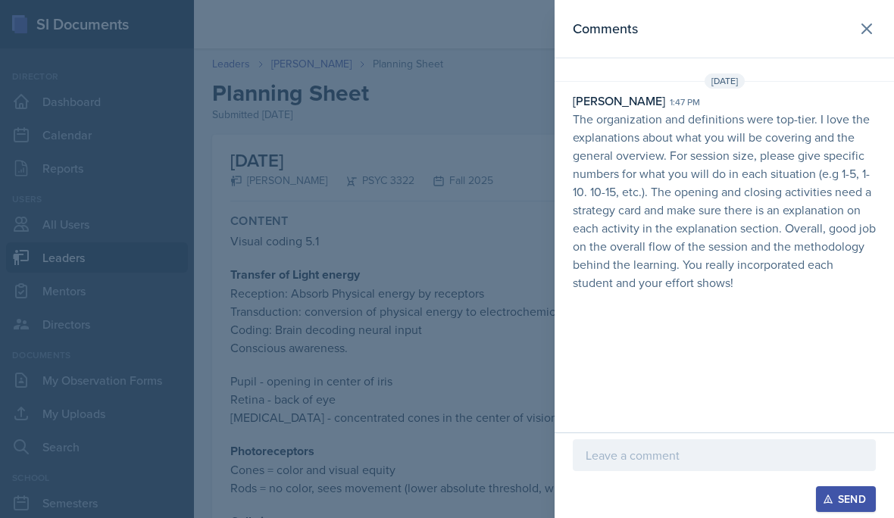
click at [79, 255] on div at bounding box center [447, 259] width 894 height 518
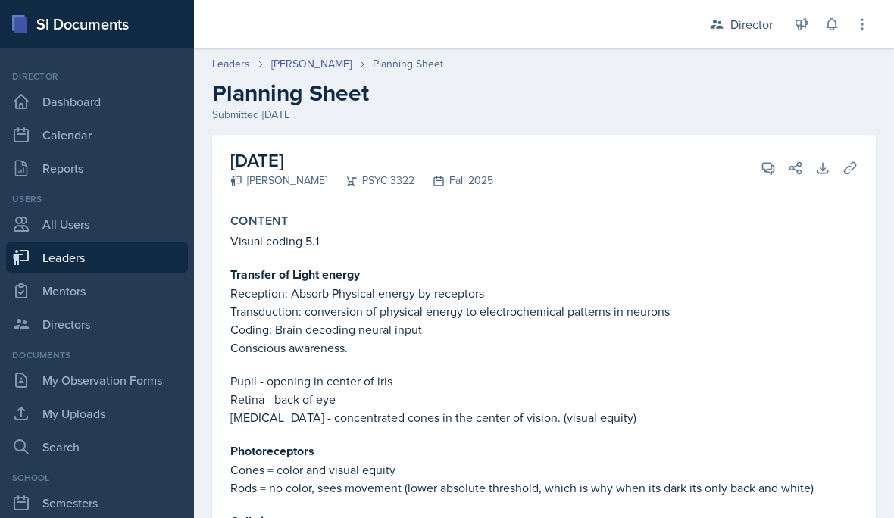
click at [79, 259] on link "Leaders" at bounding box center [97, 258] width 182 height 30
select select "a8c40de0-d7eb-4f82-90ee-ac0c6ce45f71"
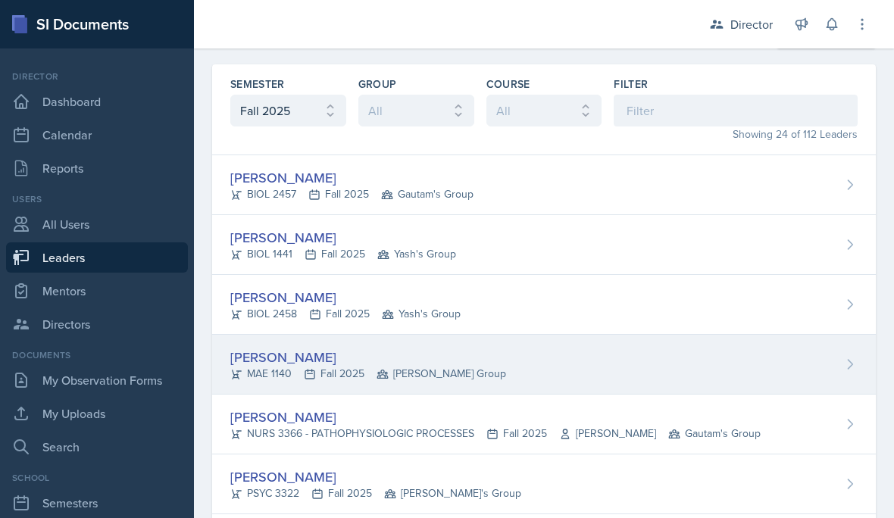
scroll to position [60, 0]
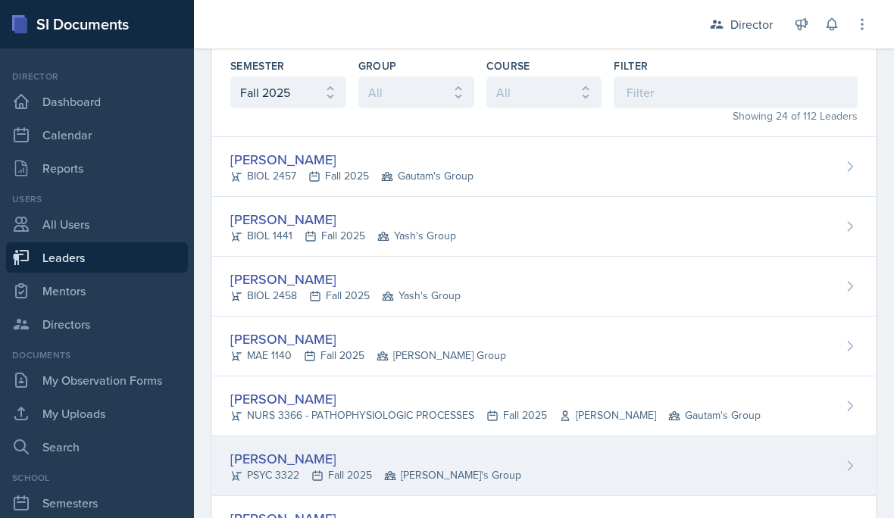
click at [325, 480] on div "PSYC 3322 Fall 2025 Robin's Group" at bounding box center [375, 476] width 291 height 16
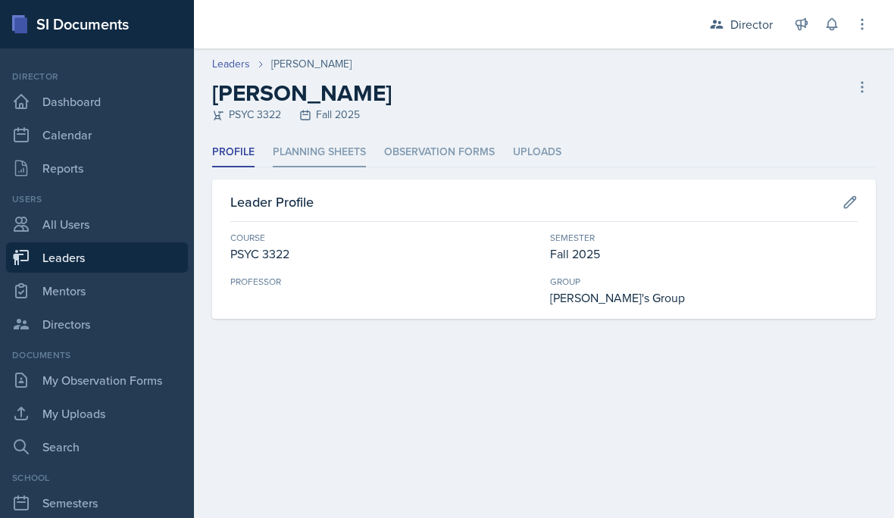
click at [339, 162] on li "Planning Sheets" at bounding box center [319, 153] width 93 height 30
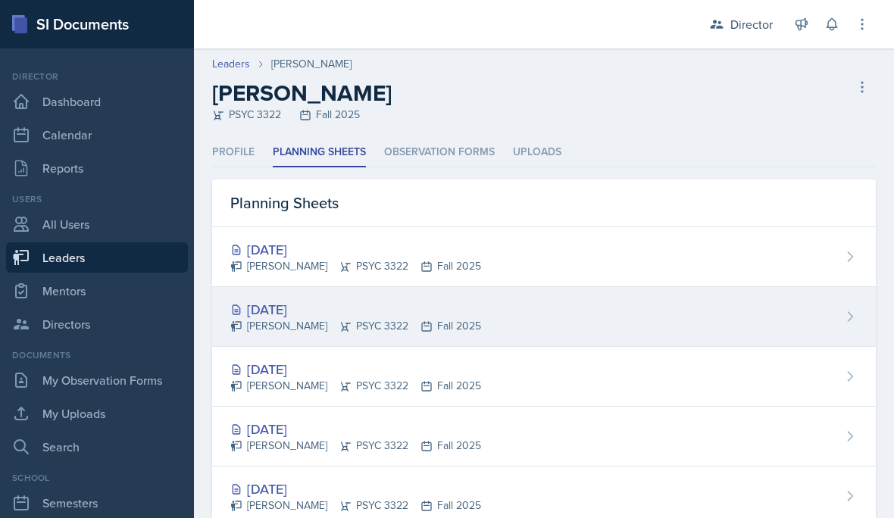
click at [324, 333] on div "[PERSON_NAME] PSYC 3322 Fall 2025" at bounding box center [355, 326] width 251 height 16
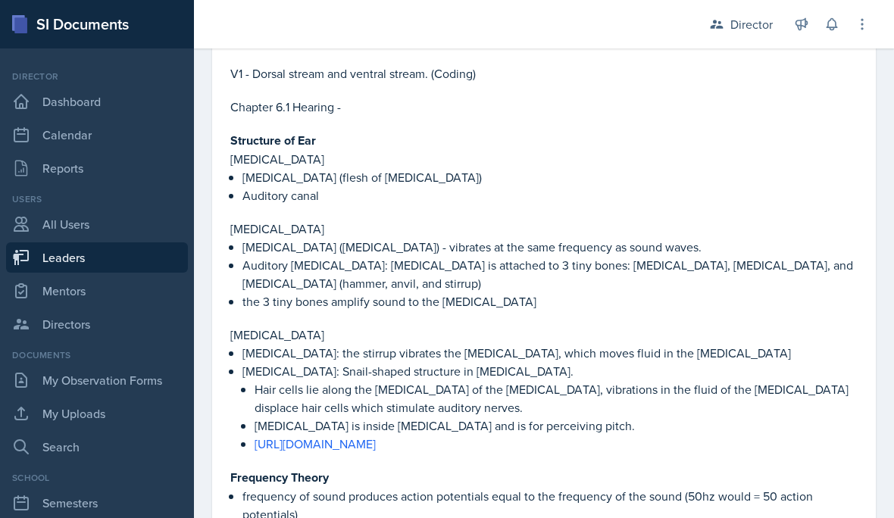
scroll to position [450, 0]
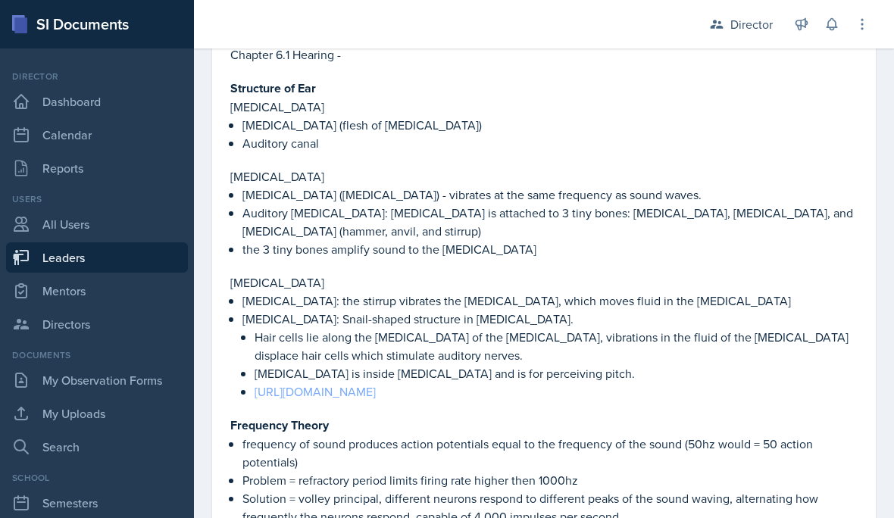
click at [325, 383] on link "[URL][DOMAIN_NAME]" at bounding box center [315, 391] width 121 height 17
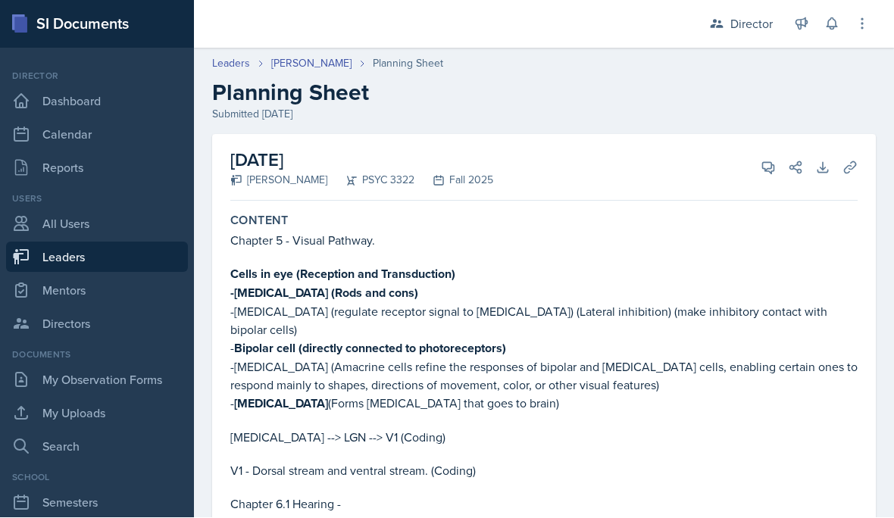
scroll to position [0, 0]
click at [766, 161] on icon at bounding box center [768, 168] width 15 height 15
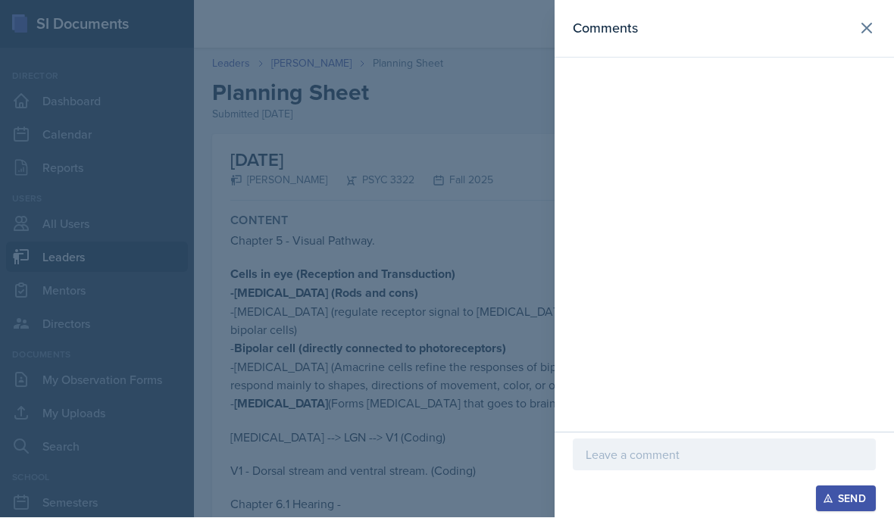
click at [602, 444] on div at bounding box center [724, 456] width 303 height 32
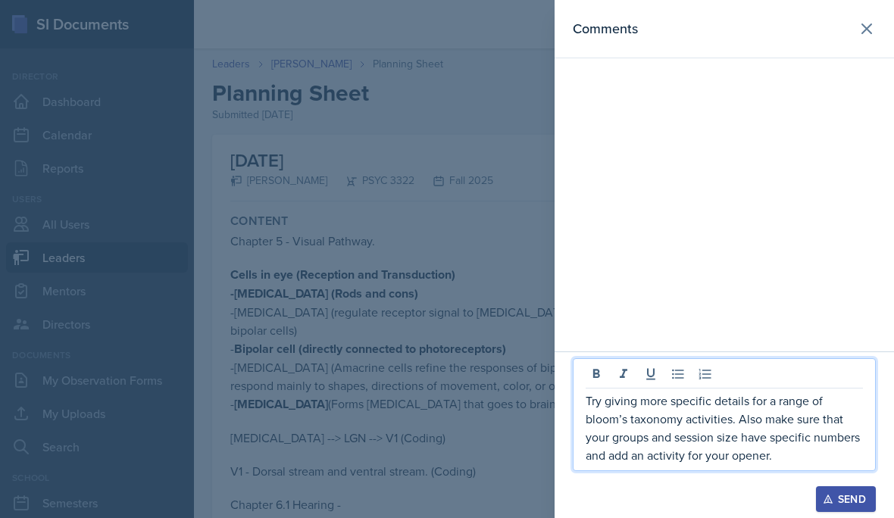
click at [582, 405] on div "Try giving more specific details for a range of bloom’s taxonomy activities. Al…" at bounding box center [724, 414] width 303 height 113
click at [591, 402] on p "Try giving more specific details for a range of bloom’s taxonomy activities. Al…" at bounding box center [724, 428] width 277 height 73
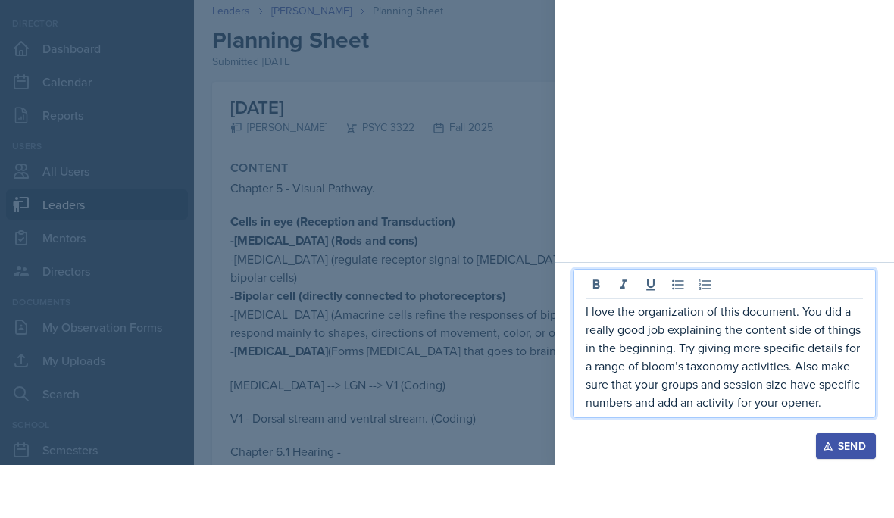
click at [840, 411] on p "I love the organization of this document. You did a really good job explaining …" at bounding box center [724, 409] width 277 height 109
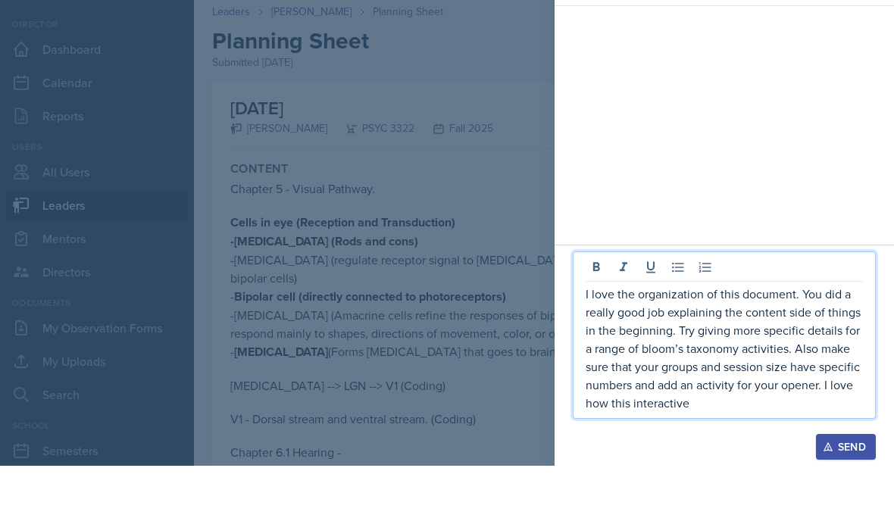
scroll to position [68, 0]
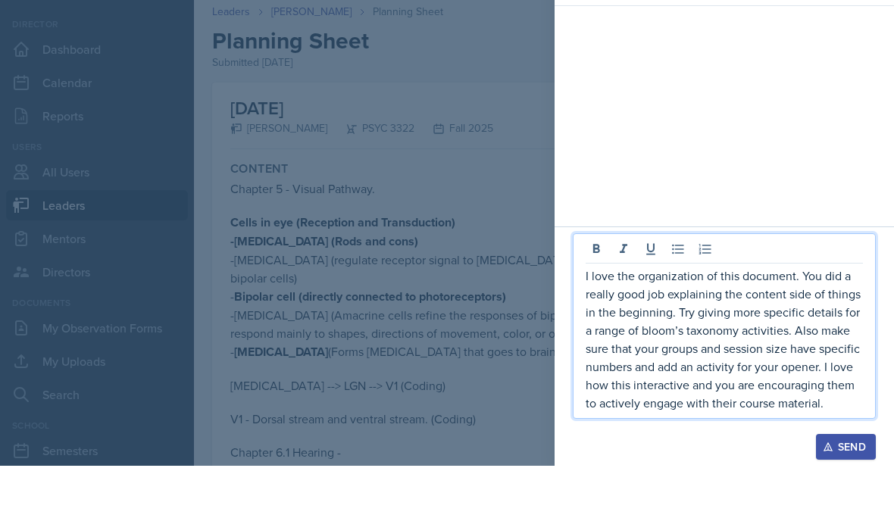
click at [842, 493] on div "Send" at bounding box center [846, 499] width 40 height 12
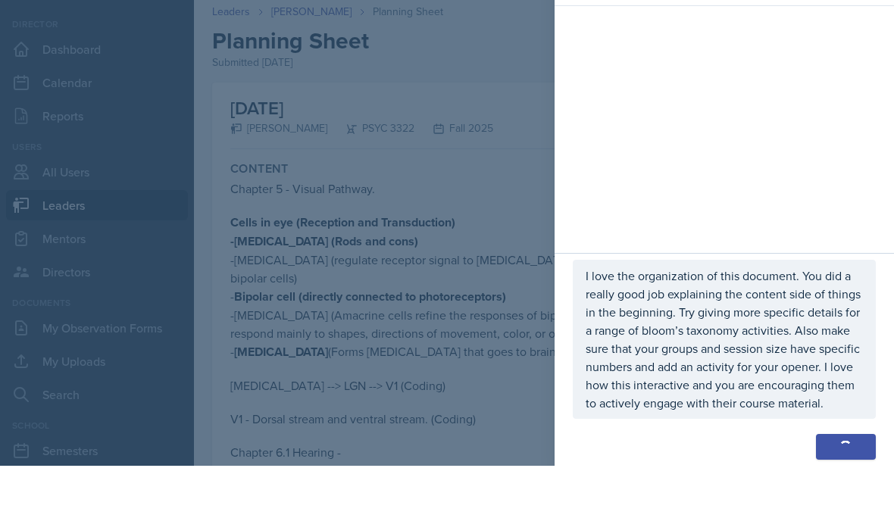
scroll to position [127, 0]
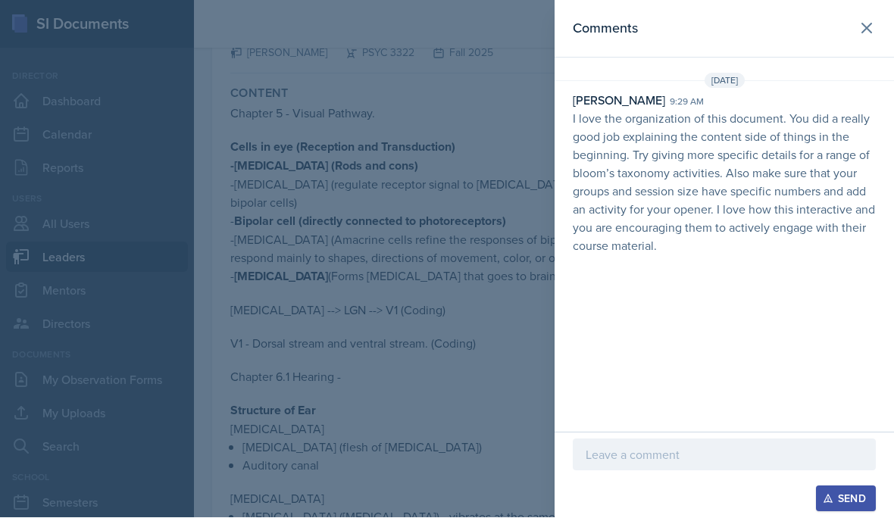
click at [468, 324] on div at bounding box center [447, 259] width 894 height 518
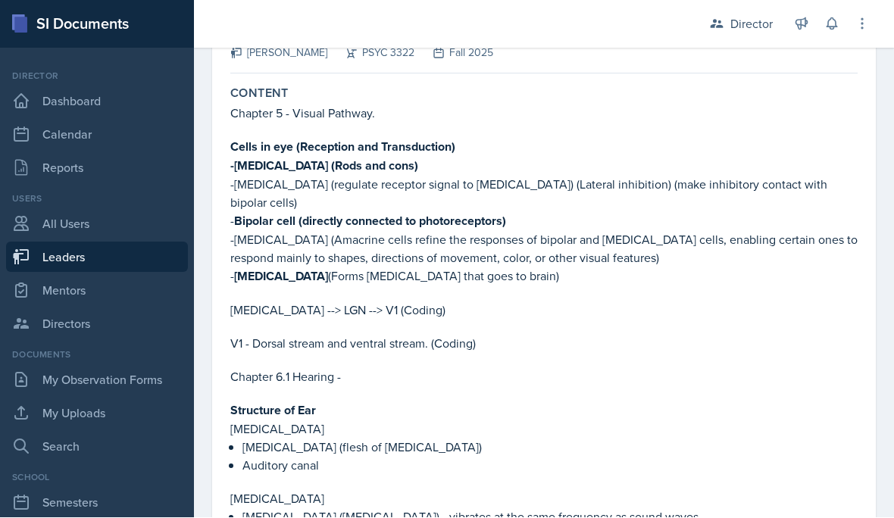
click at [123, 243] on link "Leaders" at bounding box center [97, 258] width 182 height 30
select select "a8c40de0-d7eb-4f82-90ee-ac0c6ce45f71"
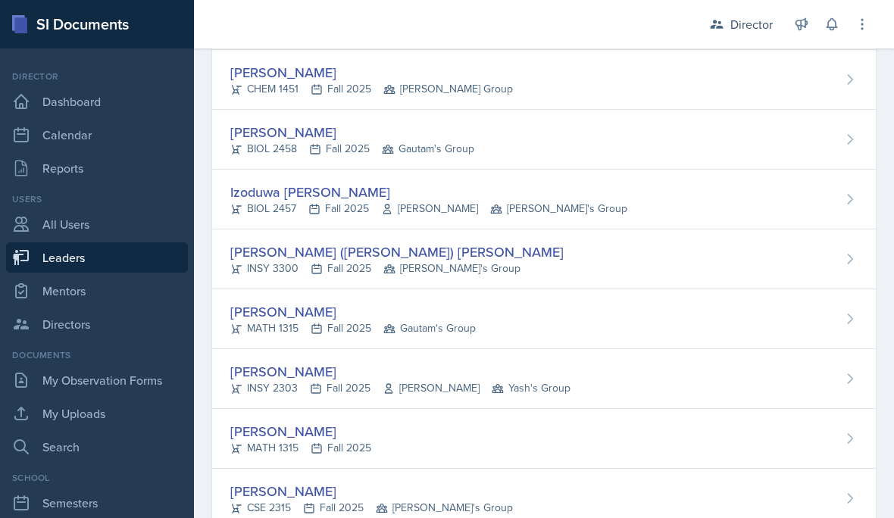
scroll to position [1062, 0]
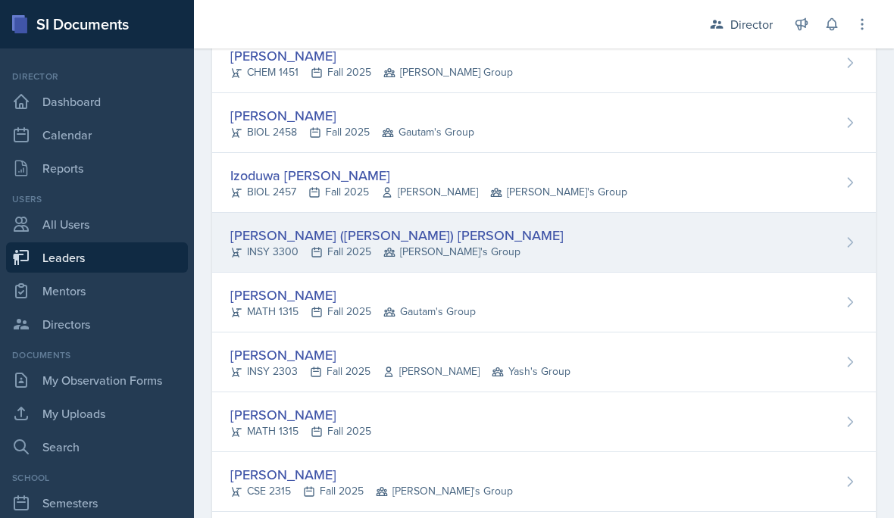
click at [346, 249] on div "INSY 3300 Fall 2025 Robin's Group" at bounding box center [396, 252] width 333 height 16
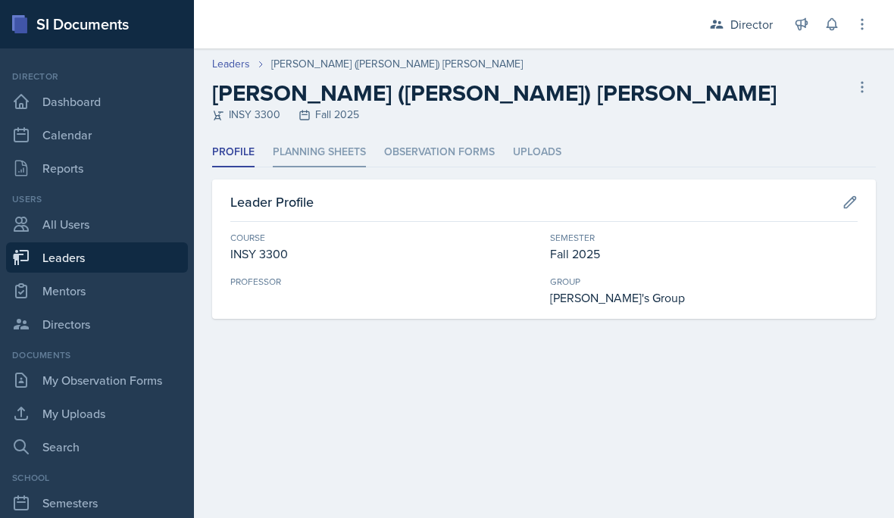
click at [327, 149] on li "Planning Sheets" at bounding box center [319, 153] width 93 height 30
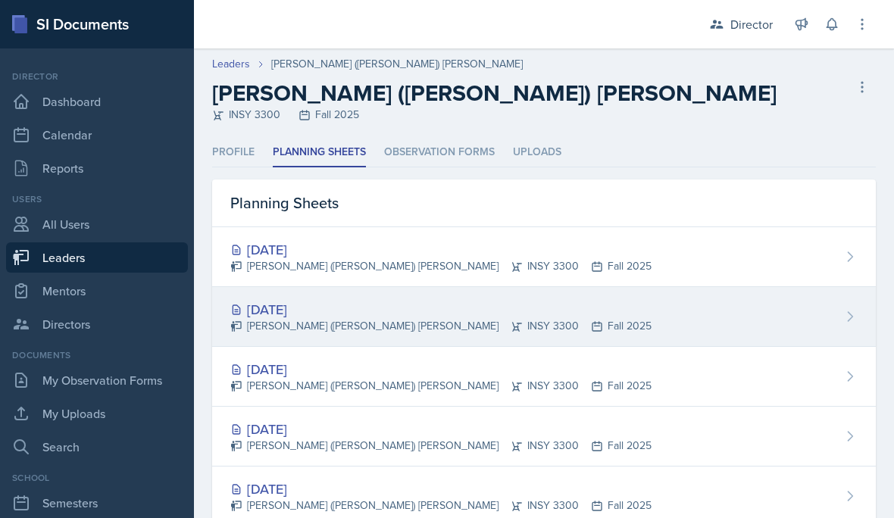
click at [365, 302] on div "[DATE]" at bounding box center [440, 309] width 421 height 20
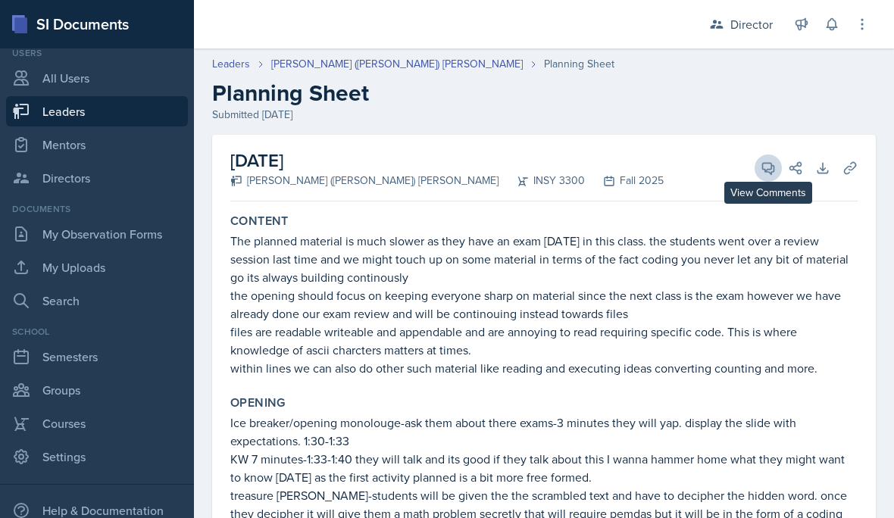
click at [765, 163] on icon at bounding box center [768, 168] width 11 height 11
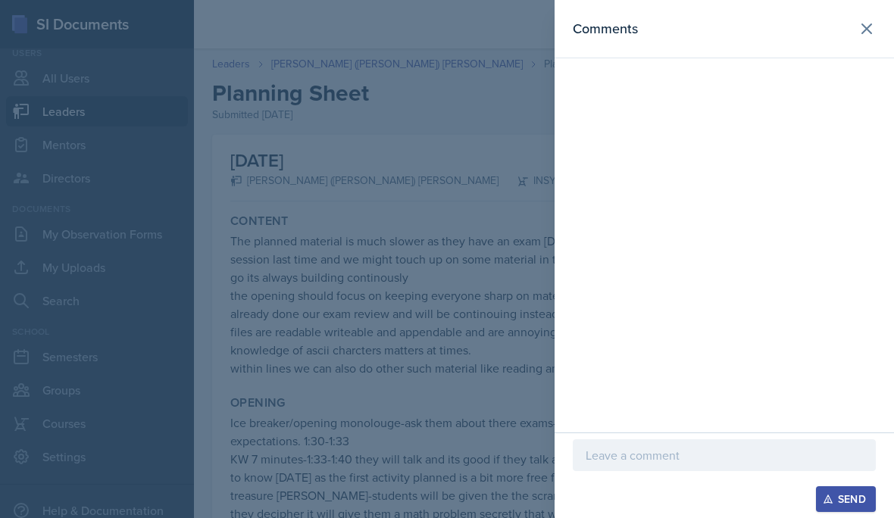
drag, startPoint x: 670, startPoint y: 517, endPoint x: 646, endPoint y: 537, distance: 31.7
click at [646, 518] on html "SI Documents Director Dashboard Calendar Reports Users All Users Leaders Mentor…" at bounding box center [447, 259] width 894 height 518
click at [632, 514] on div "Send" at bounding box center [725, 476] width 340 height 86
click at [632, 515] on div "Send" at bounding box center [725, 476] width 340 height 86
drag, startPoint x: 632, startPoint y: 518, endPoint x: 628, endPoint y: 531, distance: 13.4
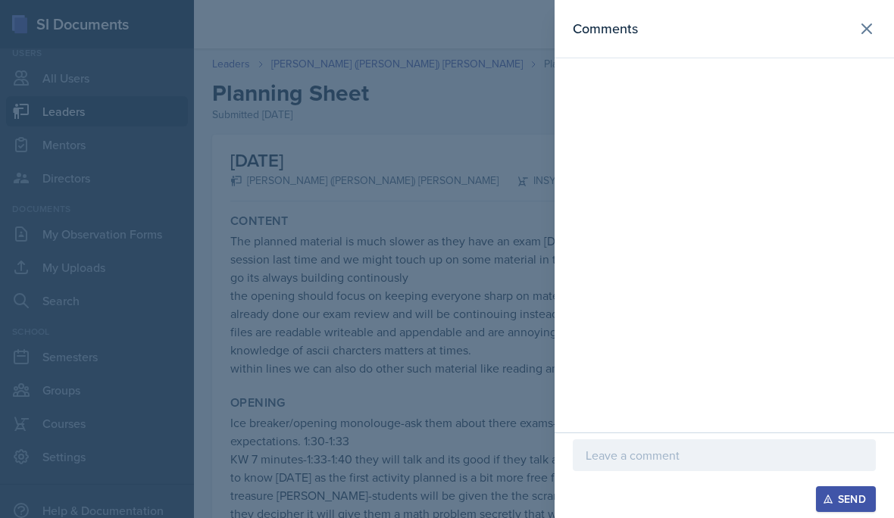
click at [628, 518] on html "SI Documents Director Dashboard Calendar Reports Users All Users Leaders Mentor…" at bounding box center [447, 259] width 894 height 518
click at [625, 518] on html "SI Documents Director Dashboard Calendar Reports Users All Users Leaders Mentor…" at bounding box center [447, 259] width 894 height 518
click at [715, 515] on div "Send" at bounding box center [725, 476] width 340 height 86
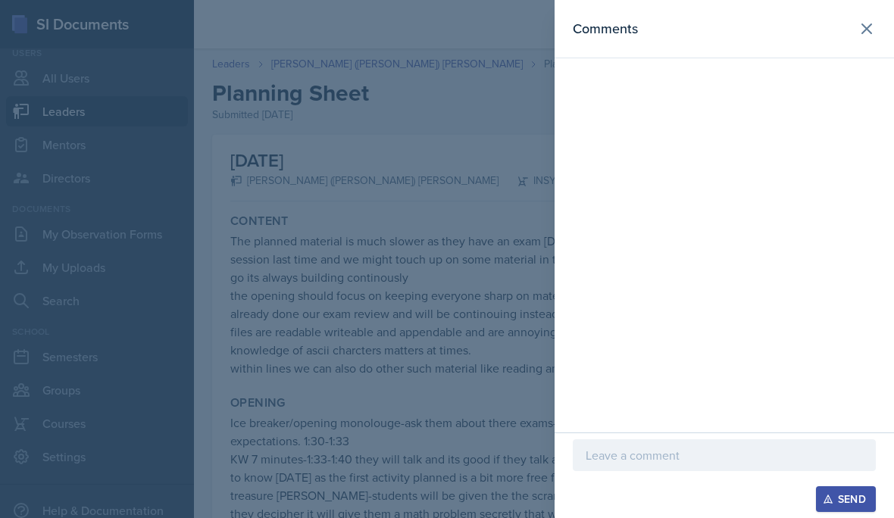
click at [733, 517] on div "Send" at bounding box center [725, 476] width 340 height 86
click at [717, 517] on div "Send" at bounding box center [725, 476] width 340 height 86
click at [714, 430] on div "Comments" at bounding box center [725, 216] width 340 height 433
click at [635, 457] on p at bounding box center [724, 455] width 277 height 18
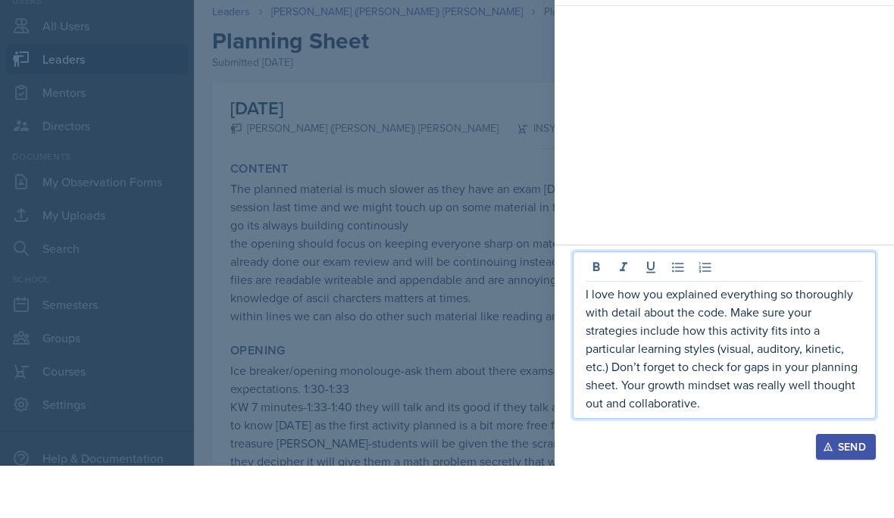
scroll to position [69, 0]
click at [620, 390] on p "I love how you explained everything so thoroughly with detail about the code. M…" at bounding box center [724, 400] width 277 height 127
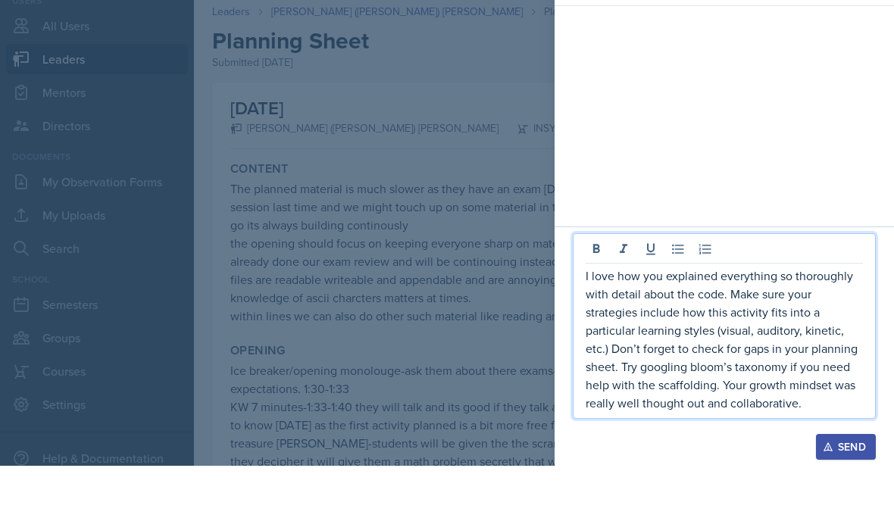
click at [818, 403] on p "I love how you explained everything so thoroughly with detail about the code. M…" at bounding box center [724, 392] width 277 height 146
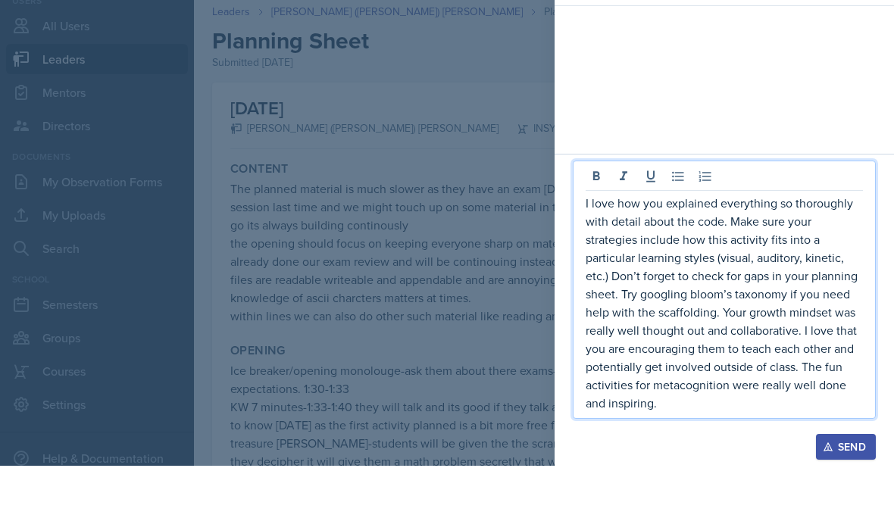
scroll to position [69, 0]
click at [842, 493] on div "Send" at bounding box center [846, 499] width 40 height 12
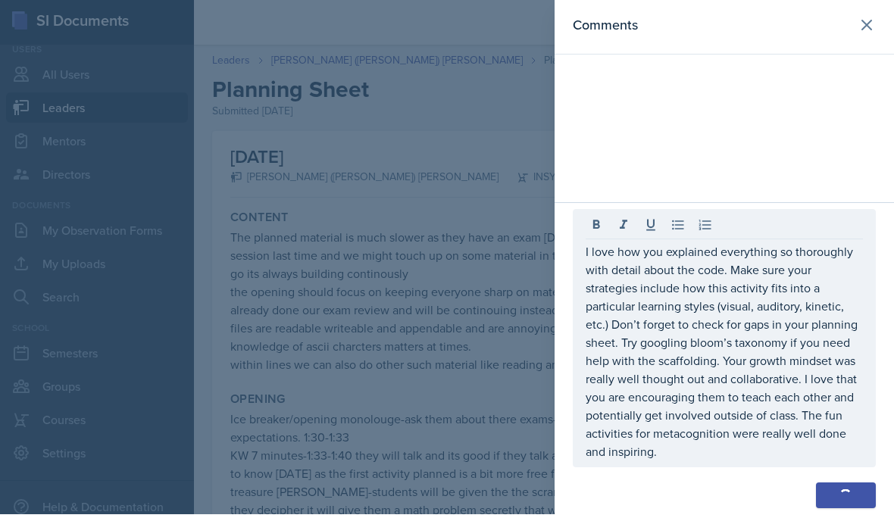
scroll to position [200, 0]
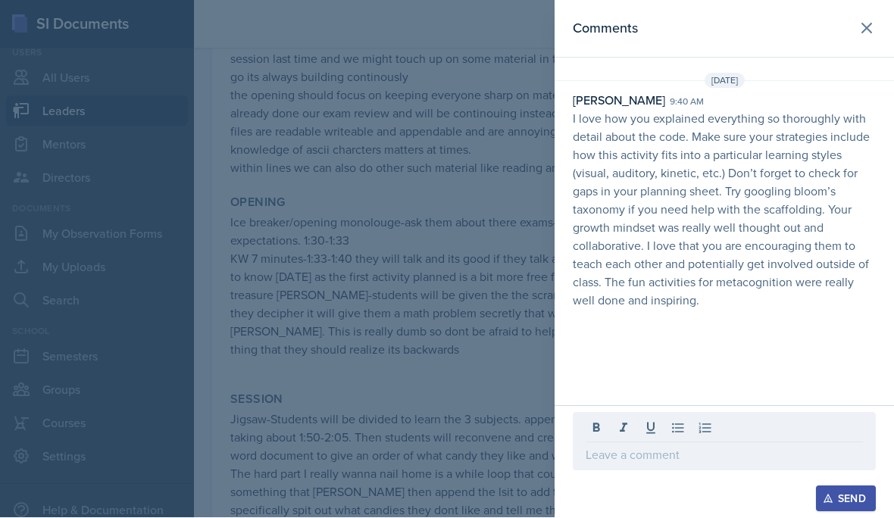
click at [474, 261] on div at bounding box center [447, 259] width 894 height 518
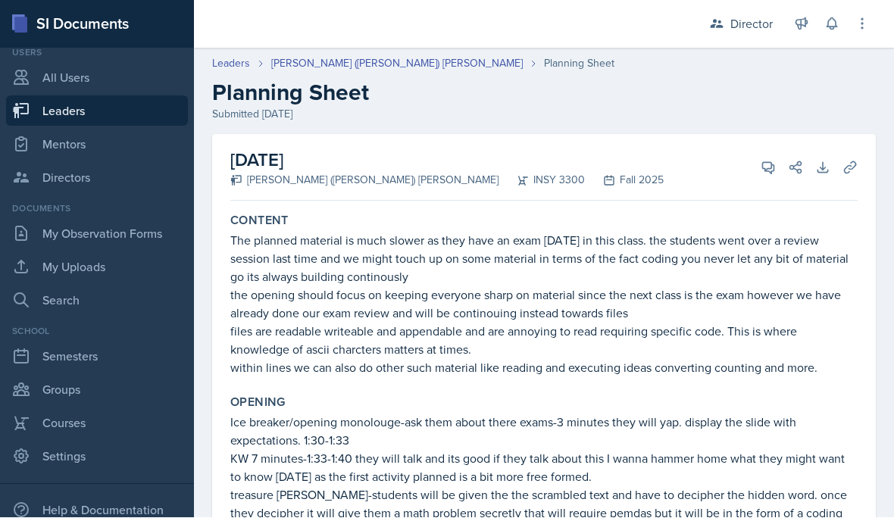
scroll to position [0, 0]
click at [127, 96] on link "Leaders" at bounding box center [97, 111] width 182 height 30
select select "a8c40de0-d7eb-4f82-90ee-ac0c6ce45f71"
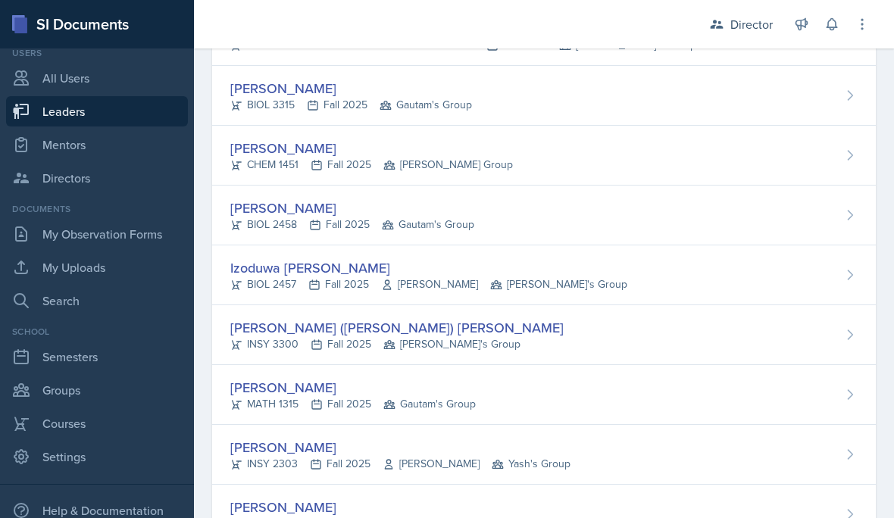
scroll to position [1043, 0]
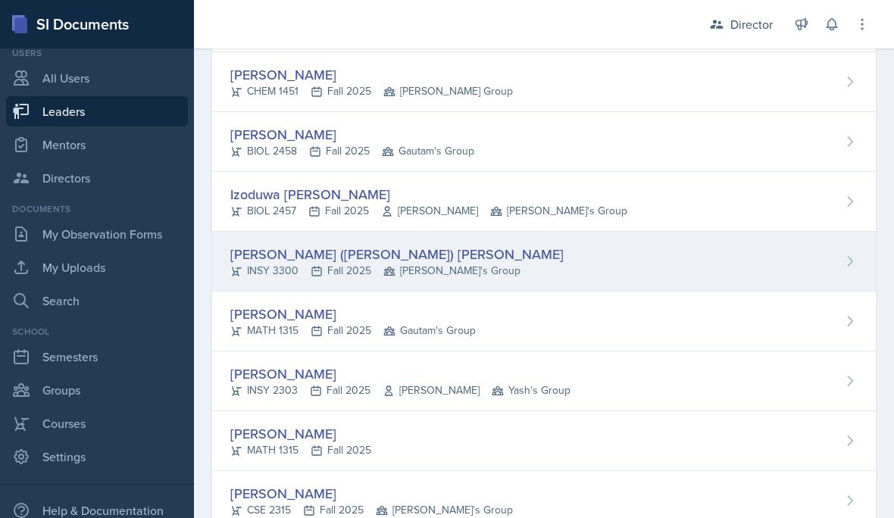
click at [383, 250] on div "[PERSON_NAME] ([PERSON_NAME]) [PERSON_NAME]" at bounding box center [396, 254] width 333 height 20
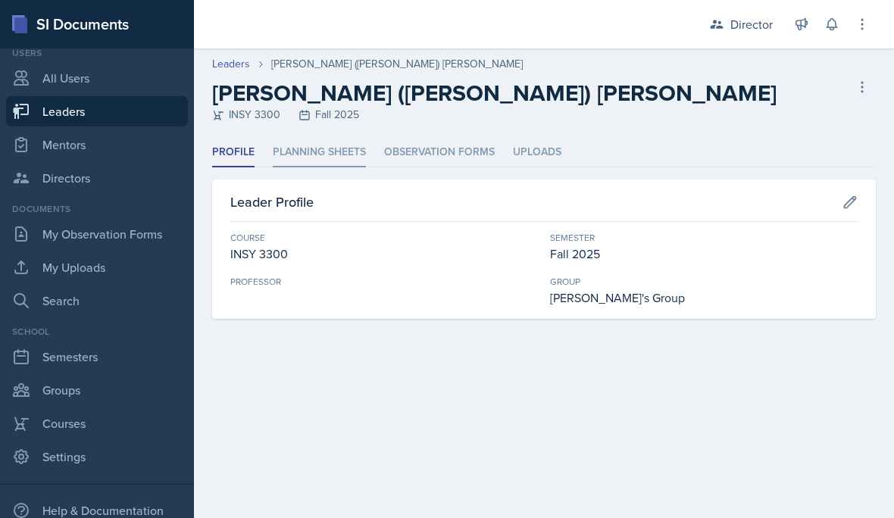
click at [327, 164] on li "Planning Sheets" at bounding box center [319, 153] width 93 height 30
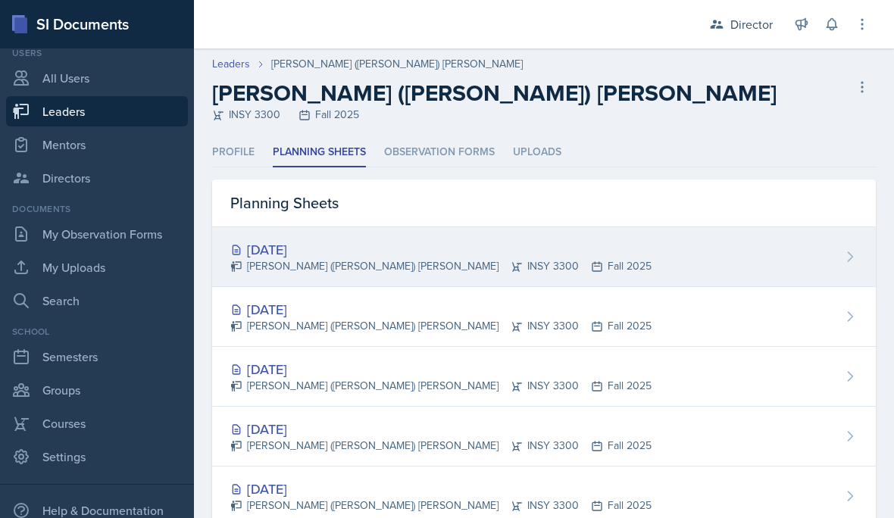
click at [357, 252] on div "[DATE]" at bounding box center [440, 249] width 421 height 20
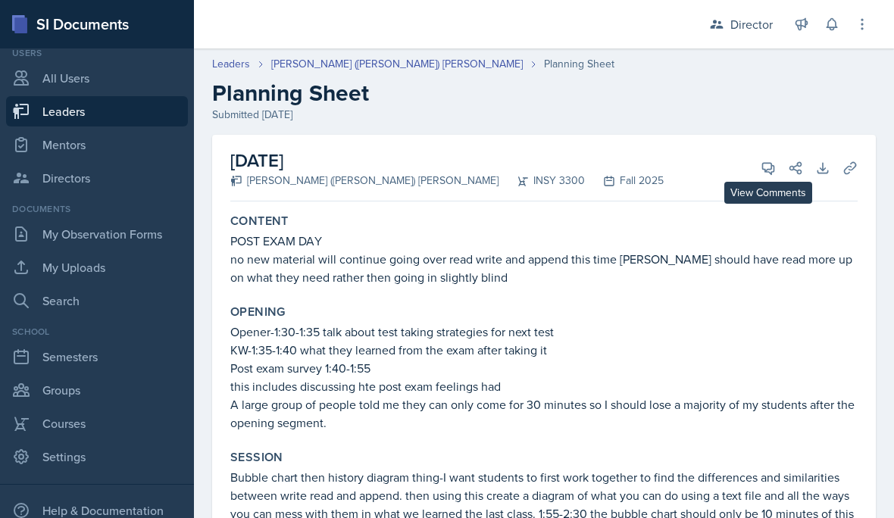
click at [763, 180] on button "View Comments" at bounding box center [768, 168] width 27 height 27
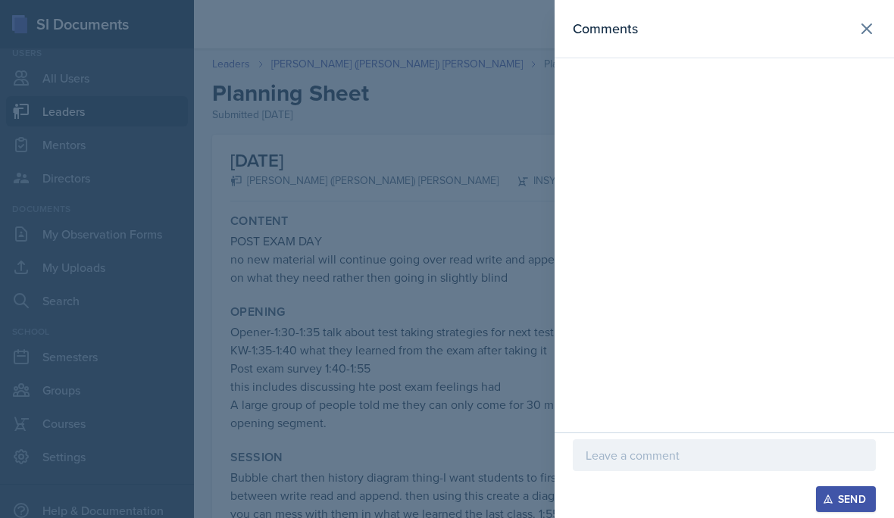
click at [631, 468] on div at bounding box center [724, 456] width 303 height 32
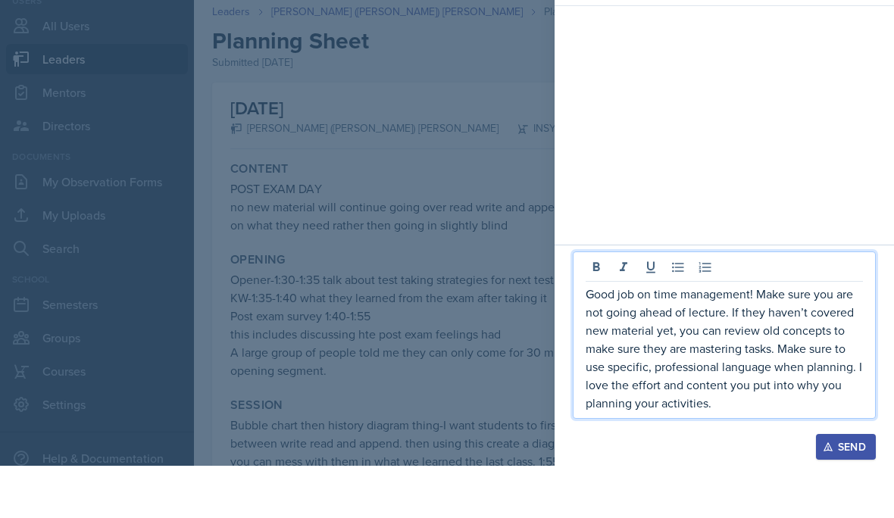
scroll to position [68, 0]
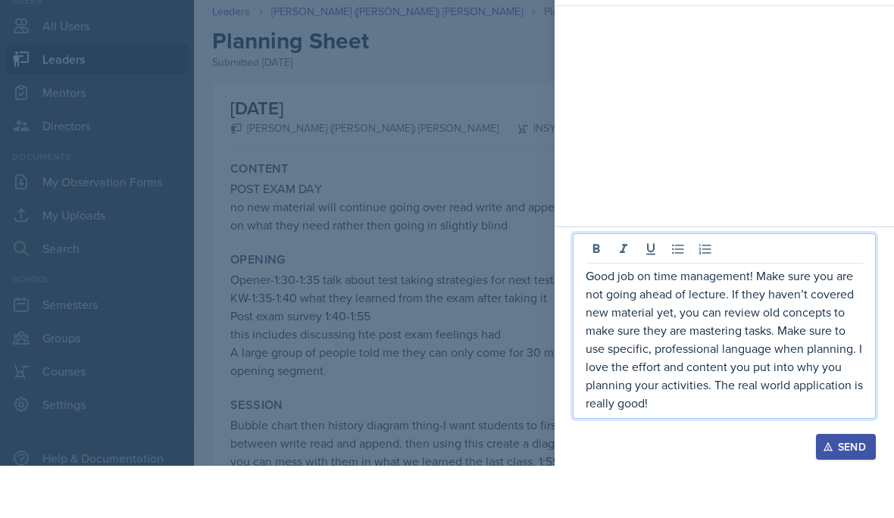
click at [845, 493] on div "Send" at bounding box center [846, 499] width 40 height 12
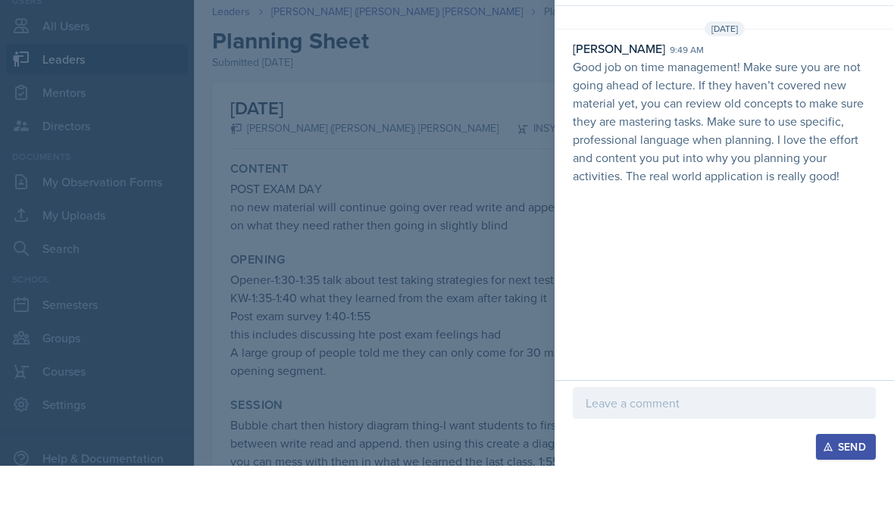
scroll to position [127, 0]
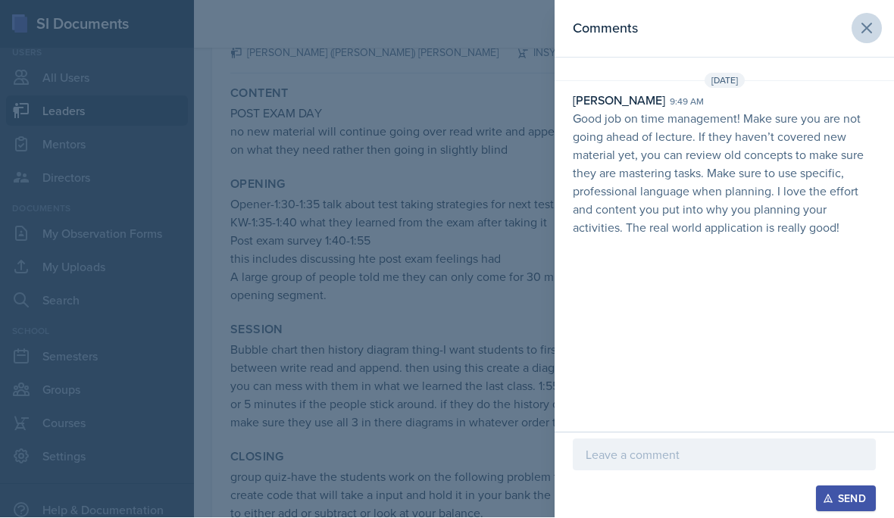
click at [865, 36] on icon at bounding box center [867, 29] width 18 height 18
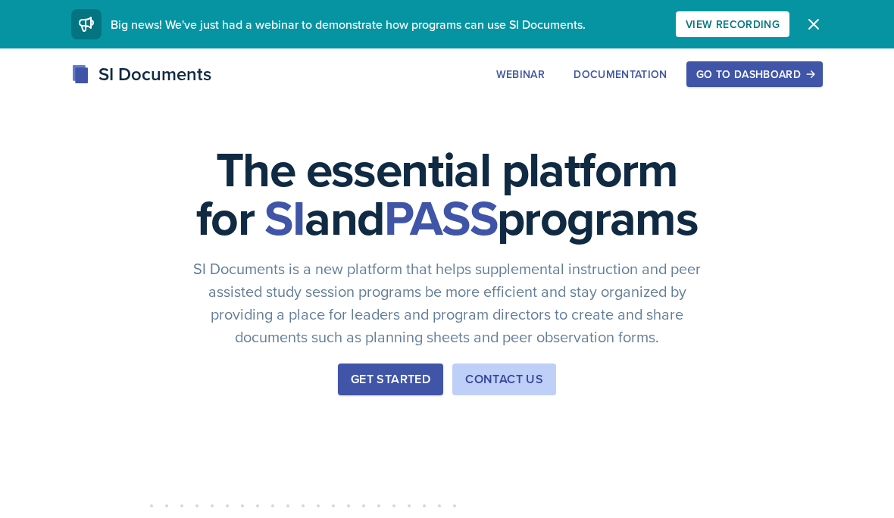
click at [749, 71] on div "Go to Dashboard" at bounding box center [754, 74] width 117 height 12
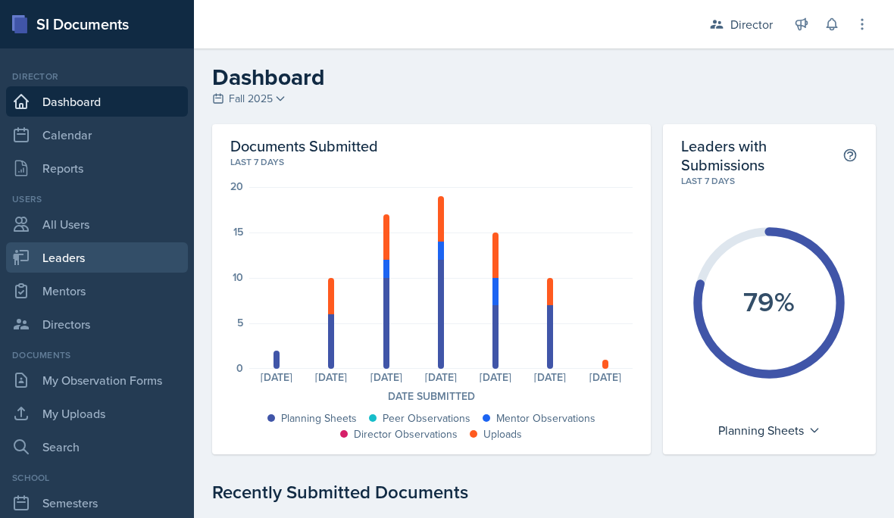
click at [154, 264] on link "Leaders" at bounding box center [97, 258] width 182 height 30
select select "a8c40de0-d7eb-4f82-90ee-ac0c6ce45f71"
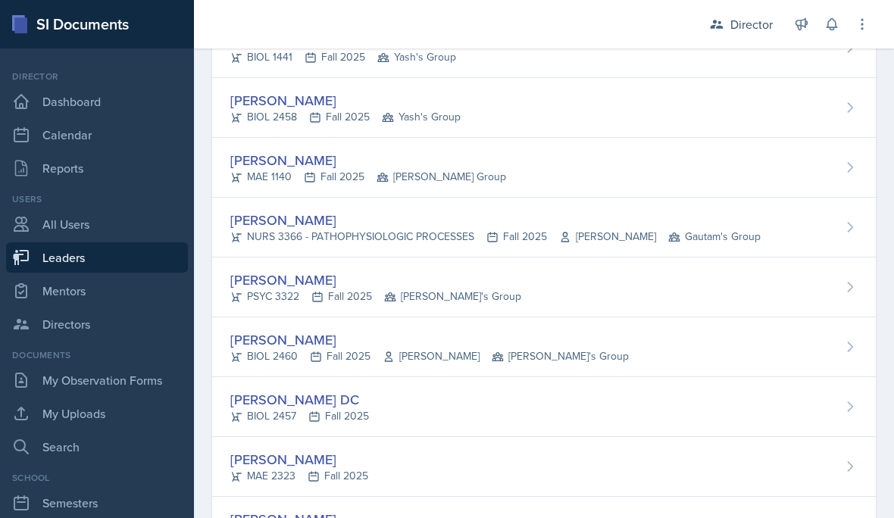
scroll to position [279, 0]
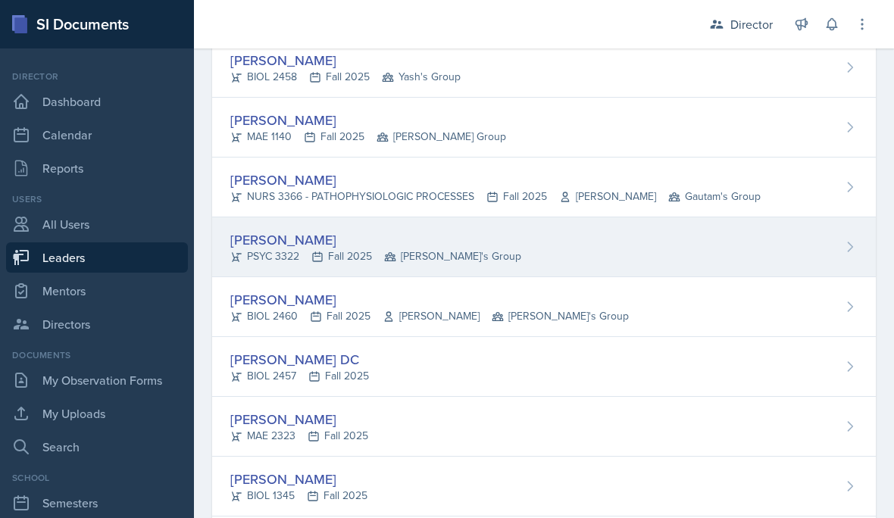
click at [468, 260] on div "[PERSON_NAME] PSYC 3322 Fall 2025 Robin's Group" at bounding box center [544, 248] width 664 height 60
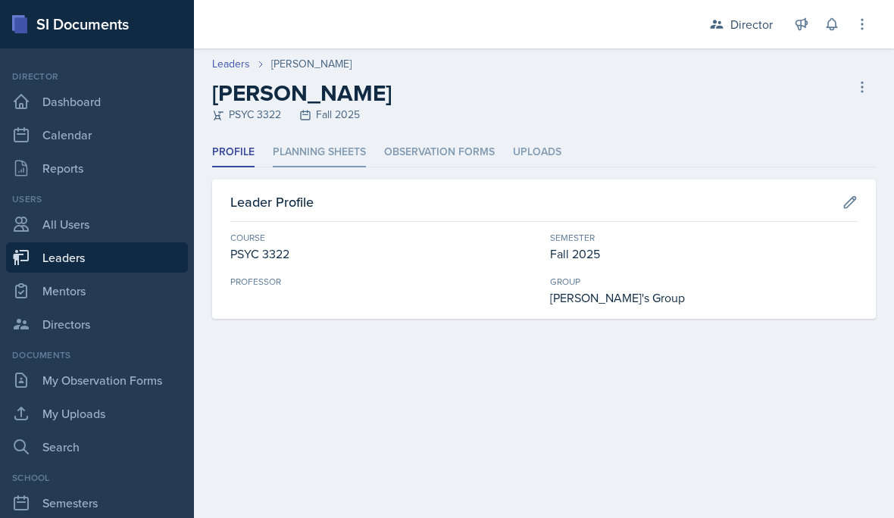
click at [328, 149] on li "Planning Sheets" at bounding box center [319, 153] width 93 height 30
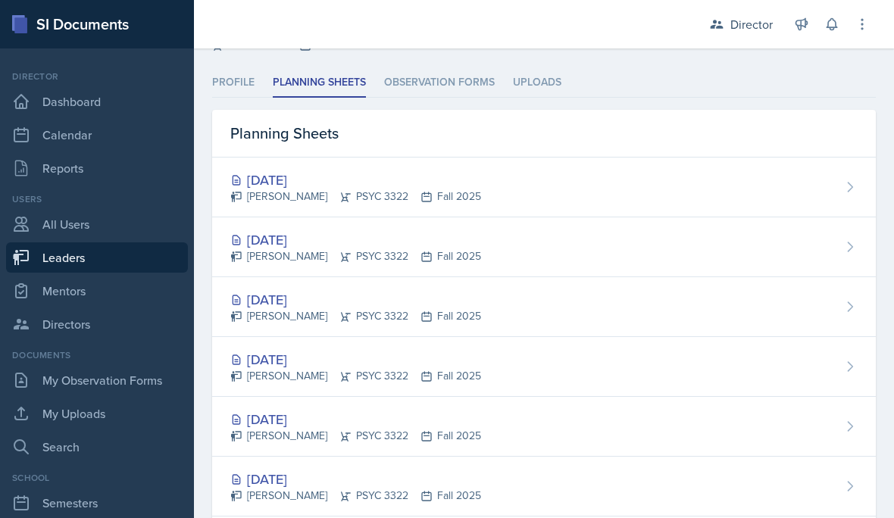
scroll to position [70, 0]
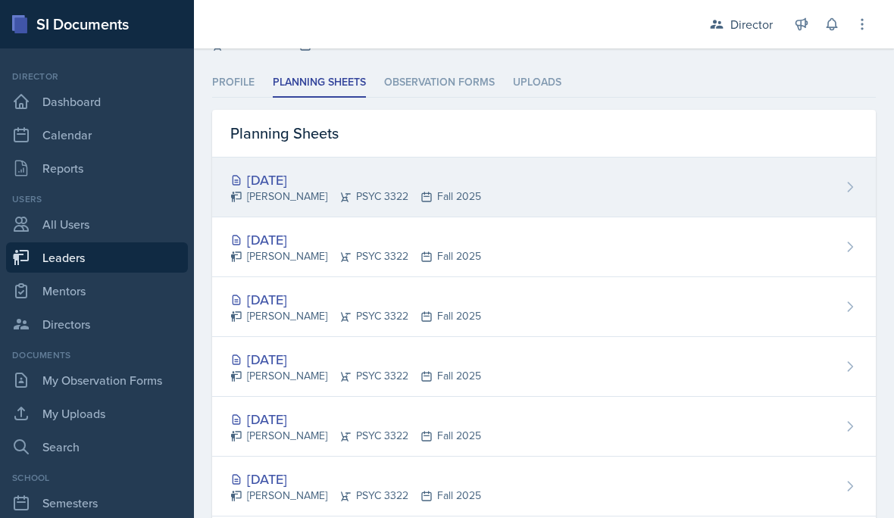
click at [554, 193] on div "[DATE] [PERSON_NAME] PSYC 3322 Fall 2025" at bounding box center [544, 188] width 664 height 60
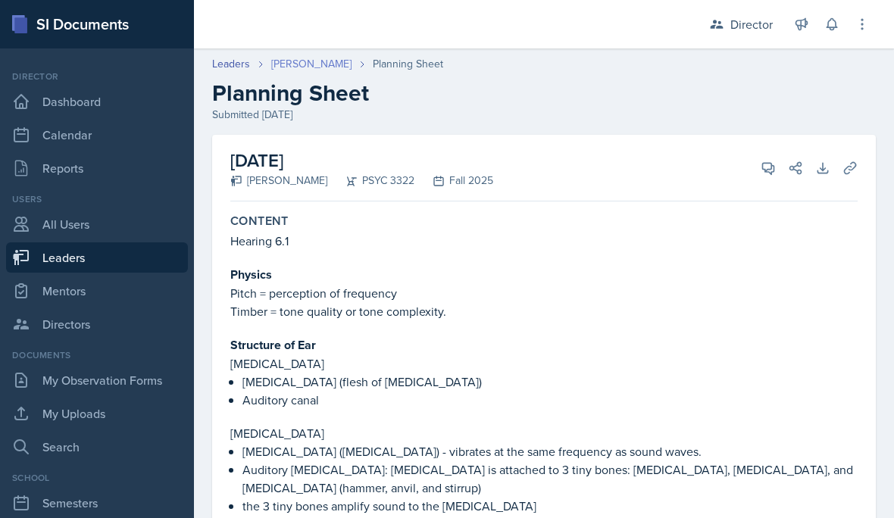
click at [305, 59] on link "[PERSON_NAME]" at bounding box center [311, 64] width 80 height 16
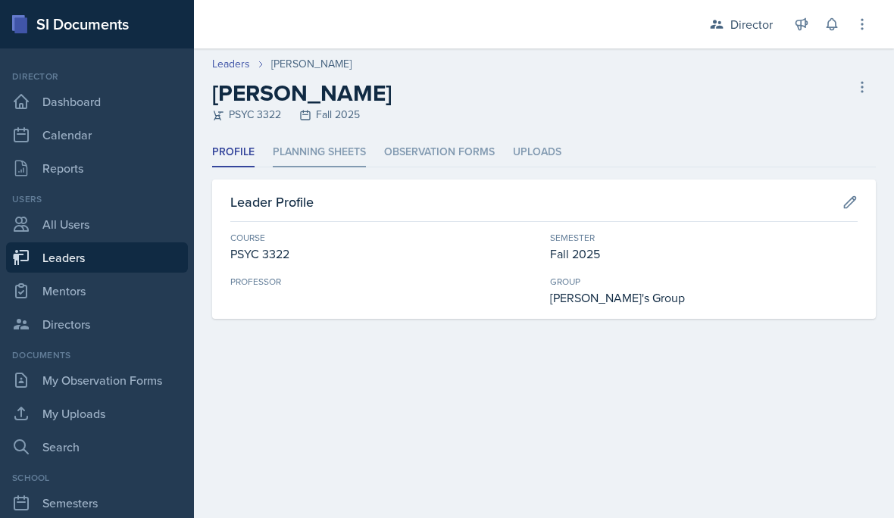
click at [331, 160] on li "Planning Sheets" at bounding box center [319, 153] width 93 height 30
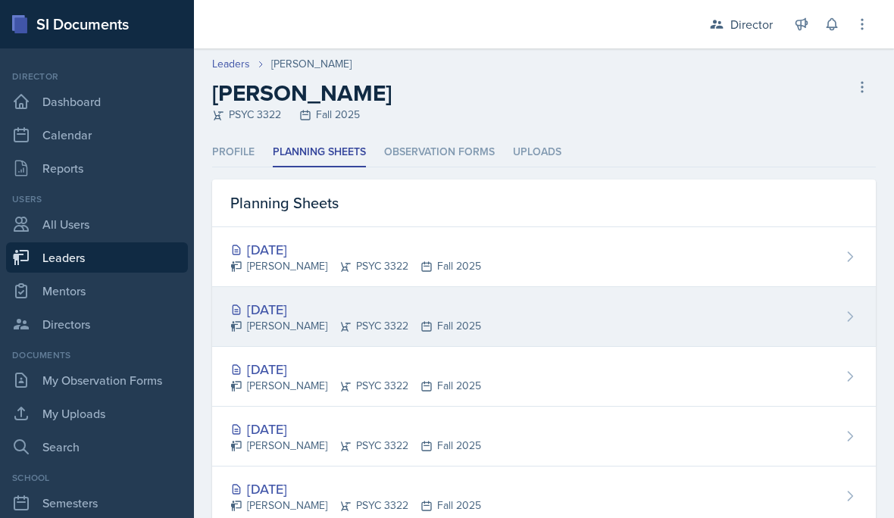
click at [374, 313] on div "[DATE]" at bounding box center [355, 309] width 251 height 20
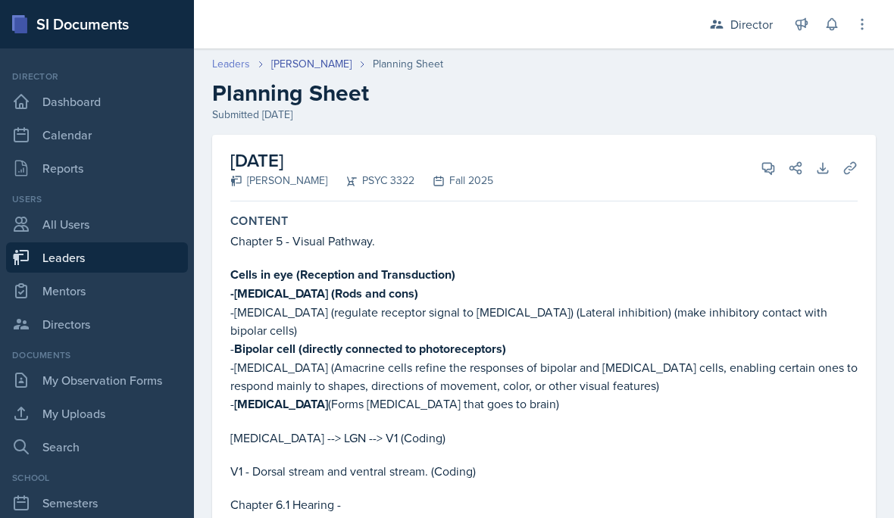
click at [236, 56] on link "Leaders" at bounding box center [231, 64] width 38 height 16
select select "a8c40de0-d7eb-4f82-90ee-ac0c6ce45f71"
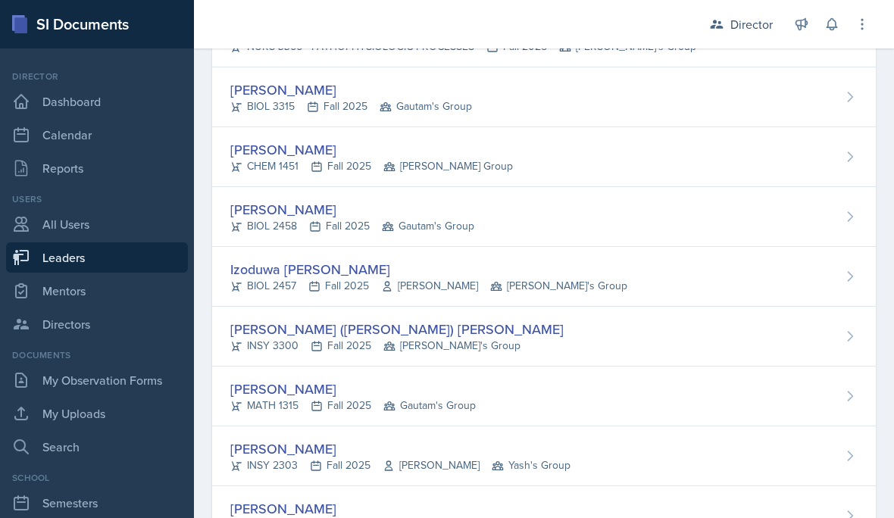
scroll to position [969, 0]
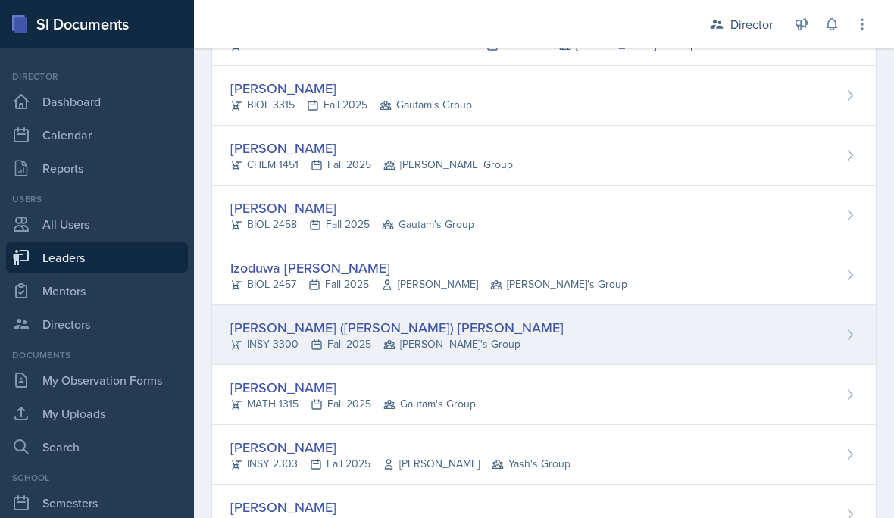
click at [649, 346] on div "[PERSON_NAME] ([PERSON_NAME]) [PERSON_NAME] INSY 3300 Fall 2025 Robin's Group" at bounding box center [544, 335] width 664 height 60
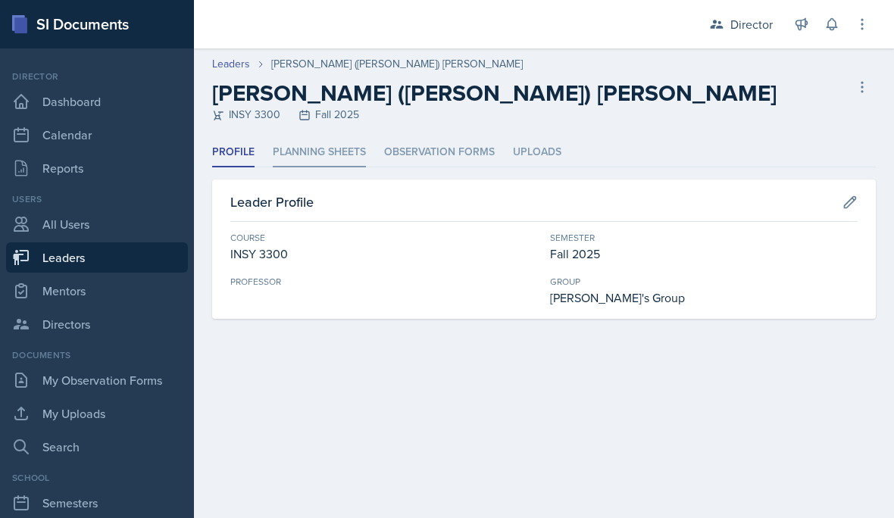
click at [331, 146] on li "Planning Sheets" at bounding box center [319, 153] width 93 height 30
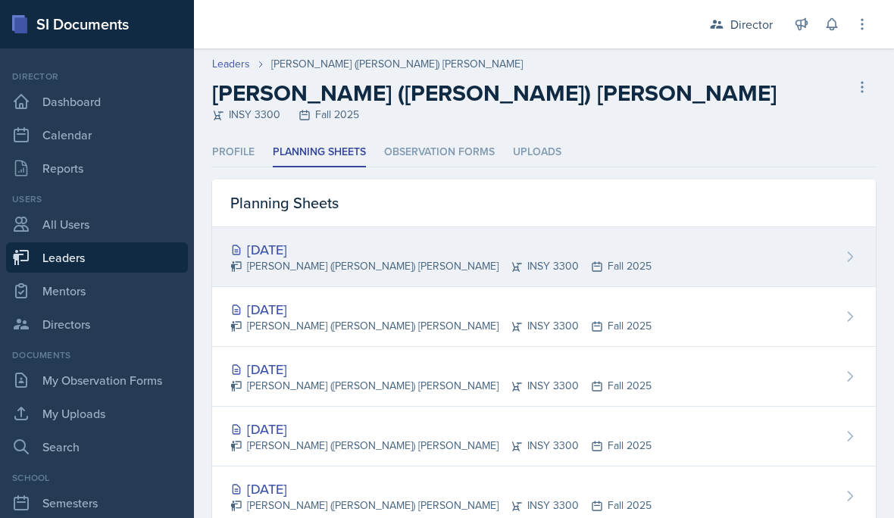
click at [762, 258] on div "Sep 25th, 2025 Lee (Joseph) Overton INSY 3300 Fall 2025" at bounding box center [544, 257] width 664 height 60
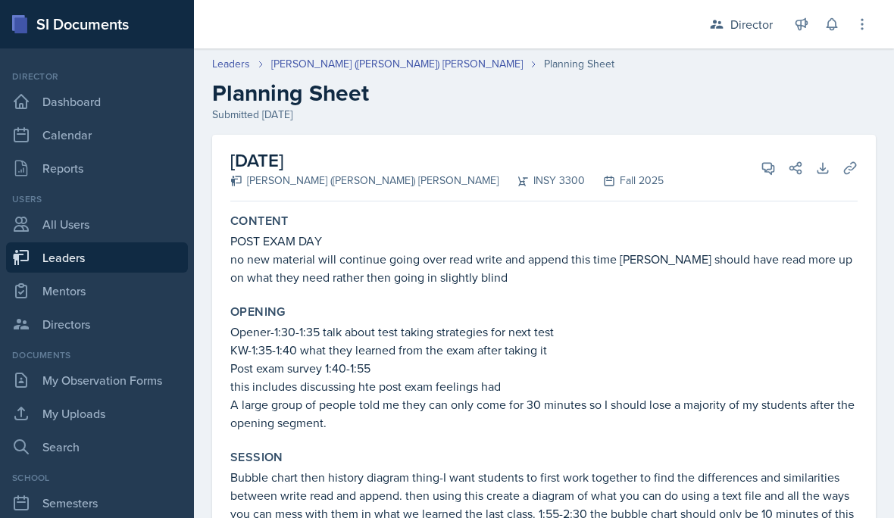
click at [138, 268] on link "Leaders" at bounding box center [97, 258] width 182 height 30
select select "a8c40de0-d7eb-4f82-90ee-ac0c6ce45f71"
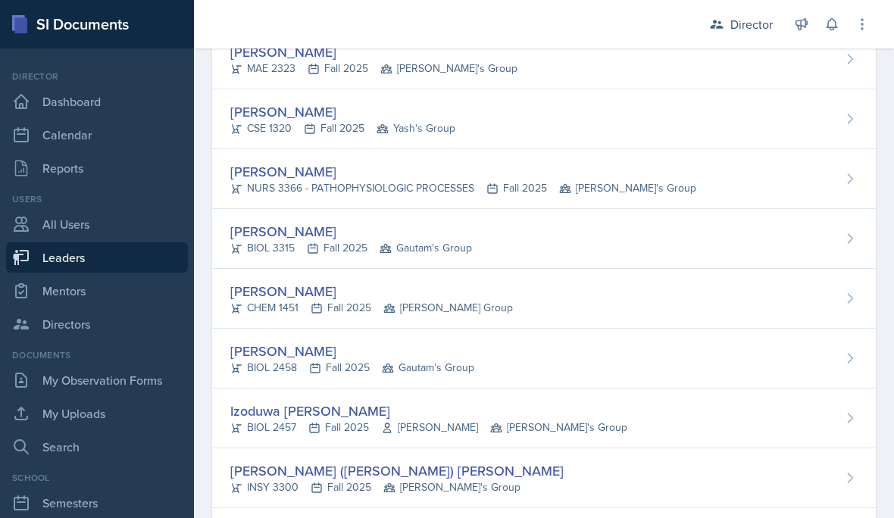
scroll to position [903, 0]
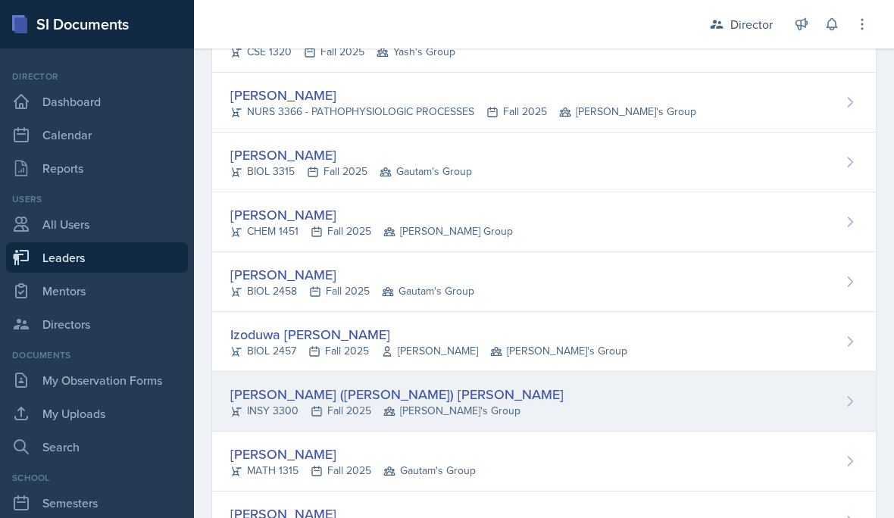
click at [393, 393] on div "[PERSON_NAME] ([PERSON_NAME]) [PERSON_NAME]" at bounding box center [396, 394] width 333 height 20
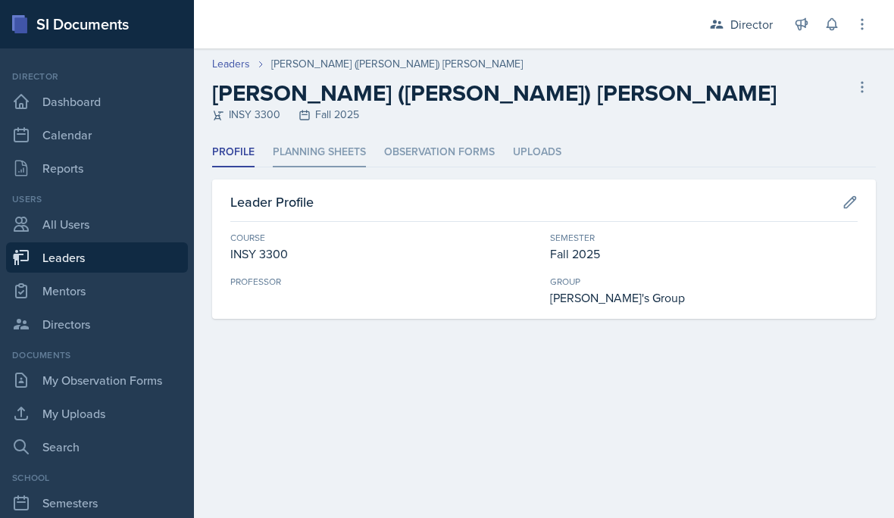
click at [304, 159] on li "Planning Sheets" at bounding box center [319, 153] width 93 height 30
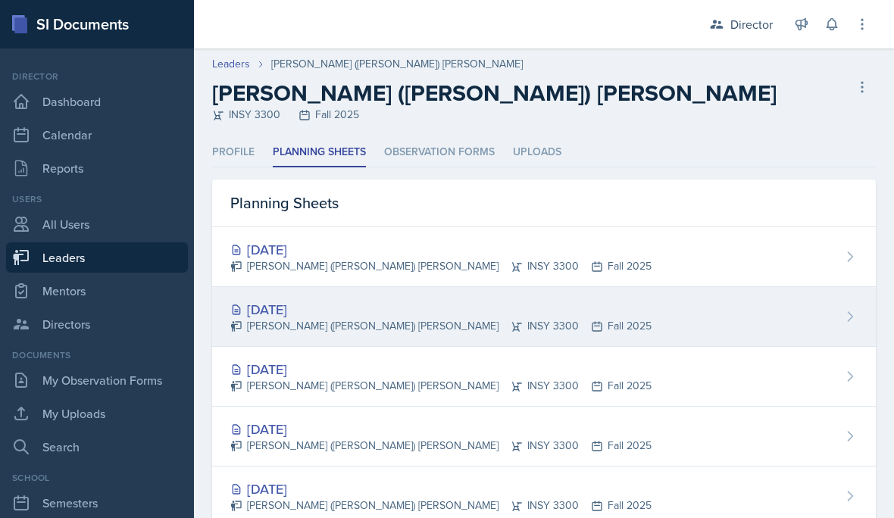
click at [581, 324] on div "[DATE] [PERSON_NAME] ([PERSON_NAME]) [PERSON_NAME] INSY 3300 Fall 2025" at bounding box center [544, 317] width 664 height 60
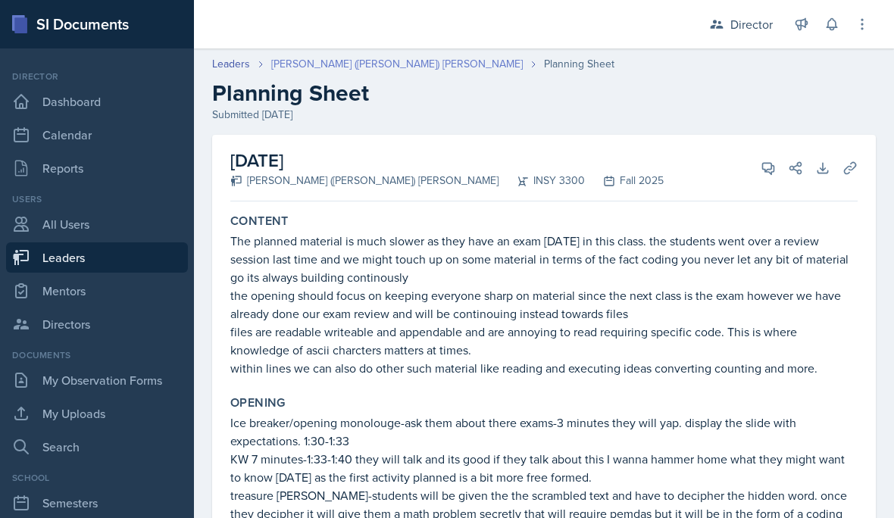
click at [338, 70] on link "[PERSON_NAME] ([PERSON_NAME]) [PERSON_NAME]" at bounding box center [397, 64] width 252 height 16
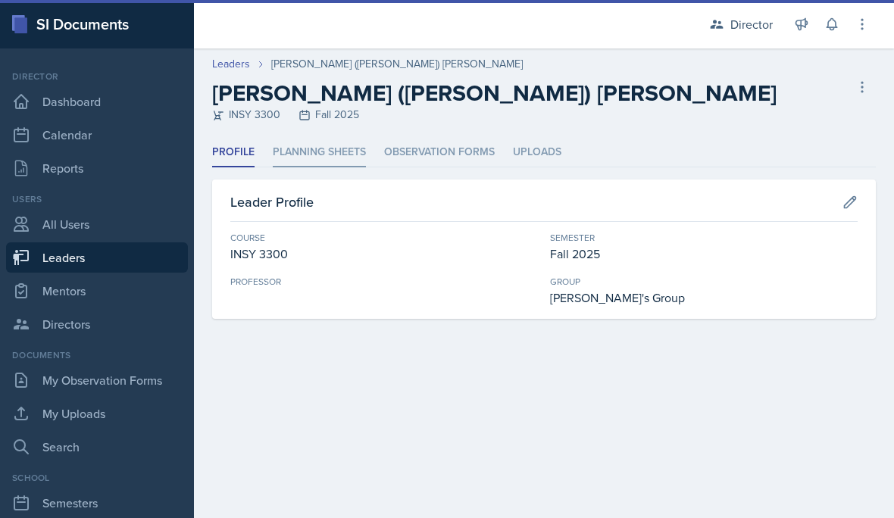
click at [325, 139] on li "Planning Sheets" at bounding box center [319, 153] width 93 height 30
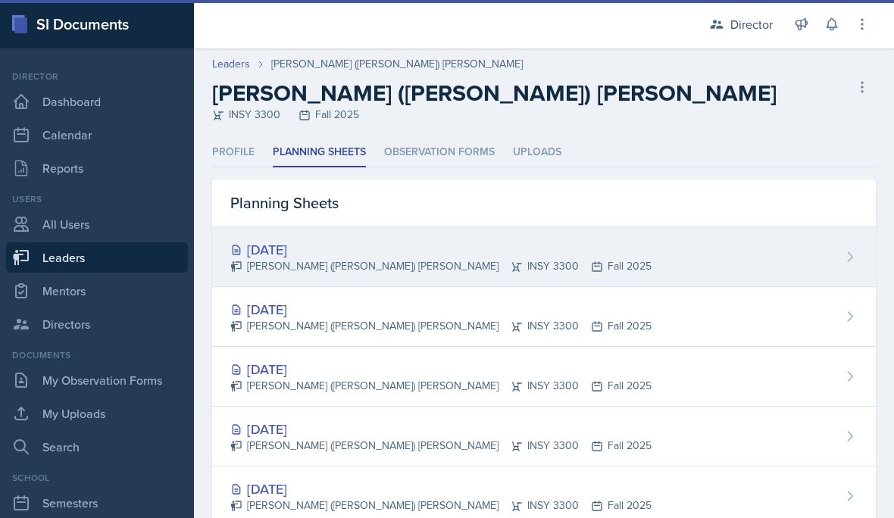
click at [448, 246] on div "[DATE]" at bounding box center [440, 249] width 421 height 20
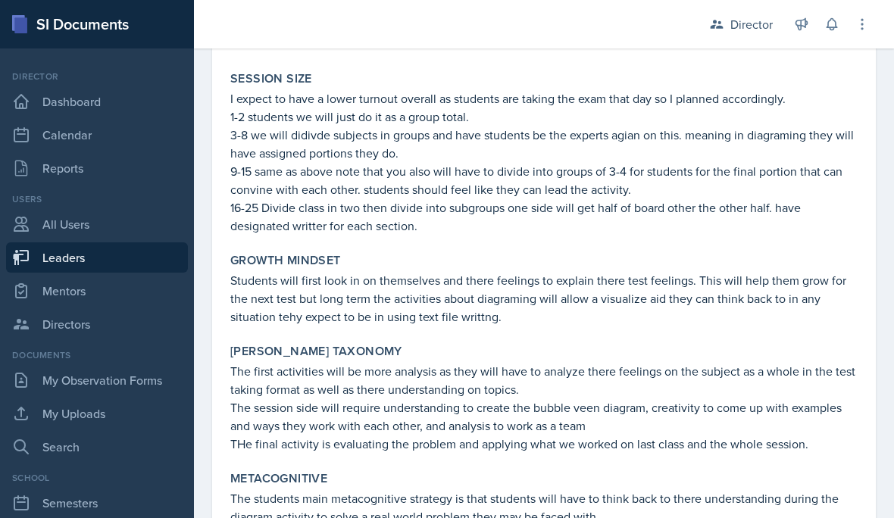
scroll to position [1066, 0]
